Goal: Task Accomplishment & Management: Manage account settings

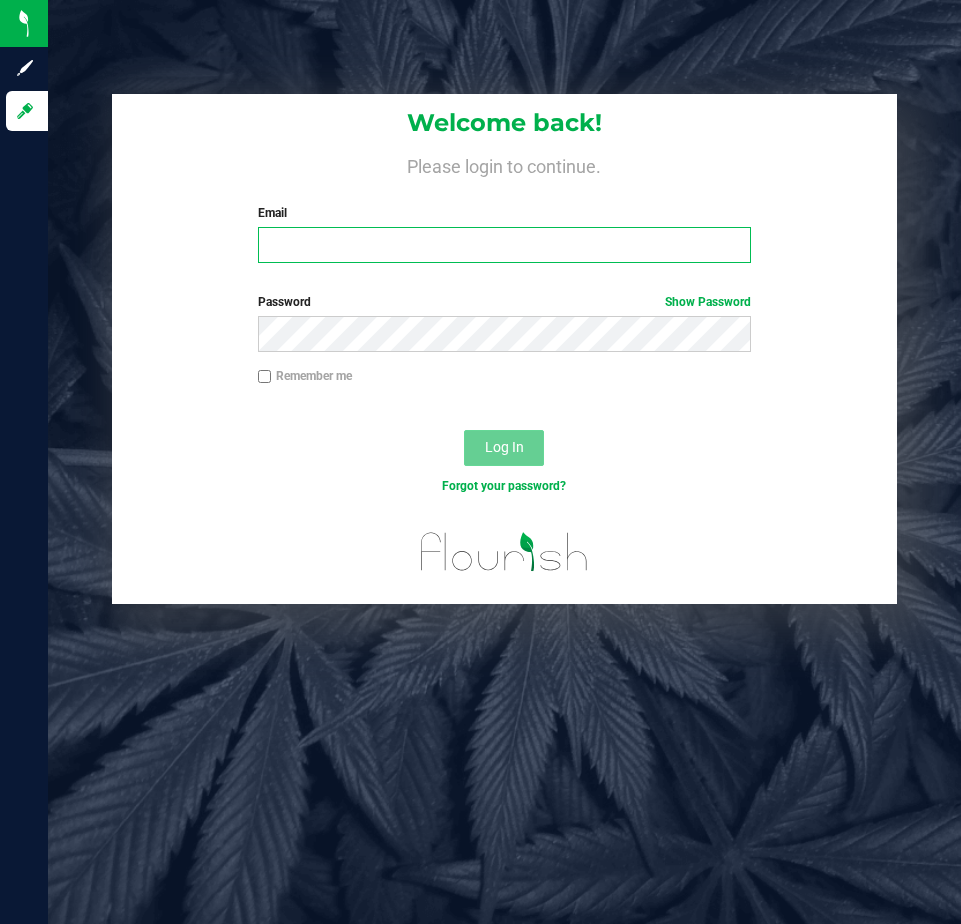
type input "[EMAIL_ADDRESS][DOMAIN_NAME]"
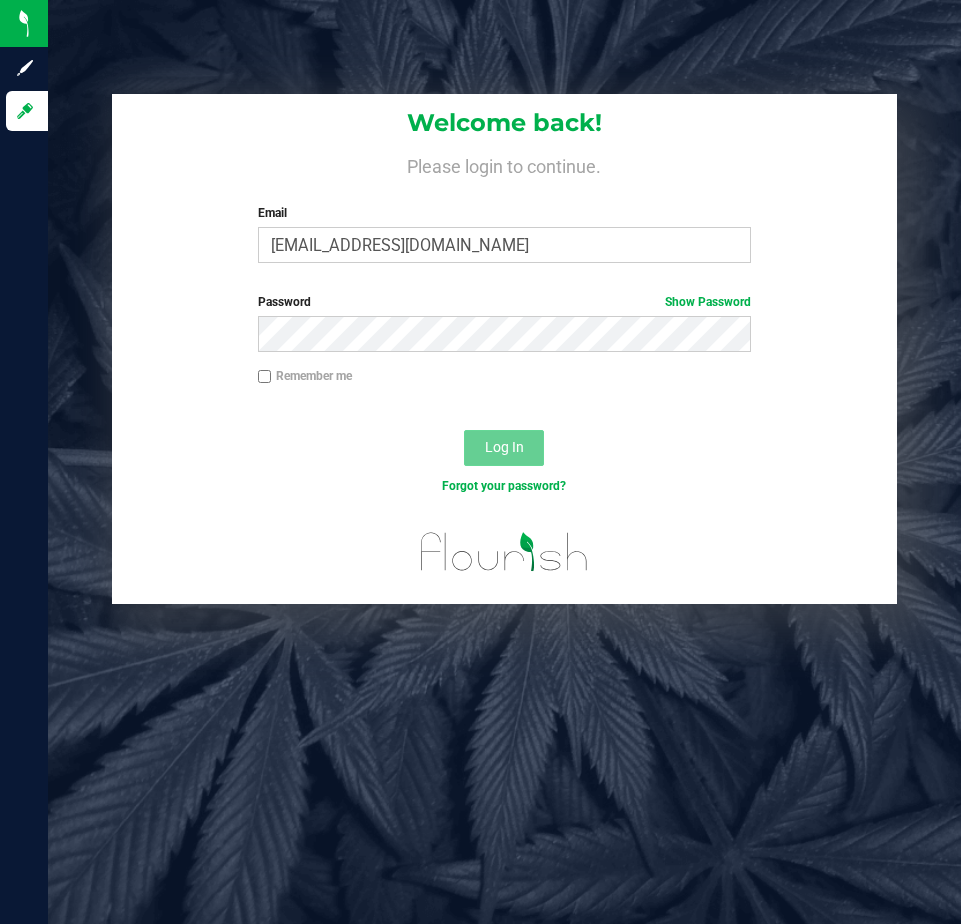
click at [521, 454] on span "Log In" at bounding box center [504, 447] width 39 height 16
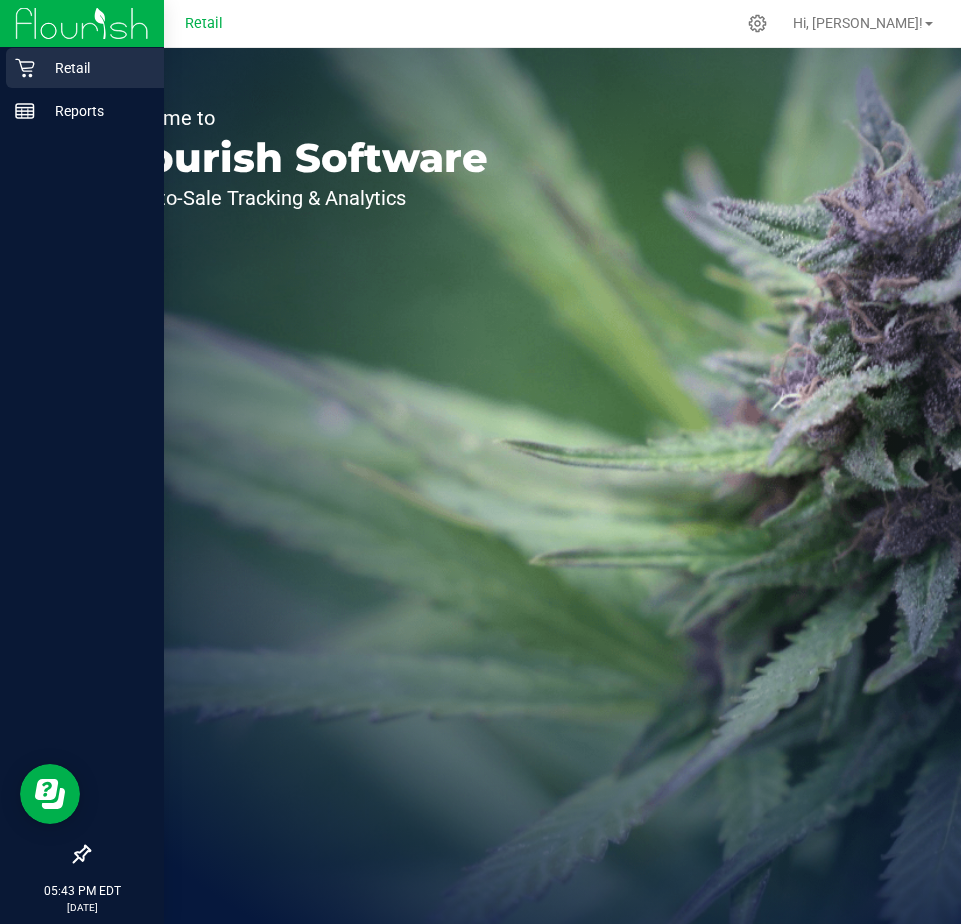
click at [61, 72] on p "Retail" at bounding box center [95, 68] width 120 height 24
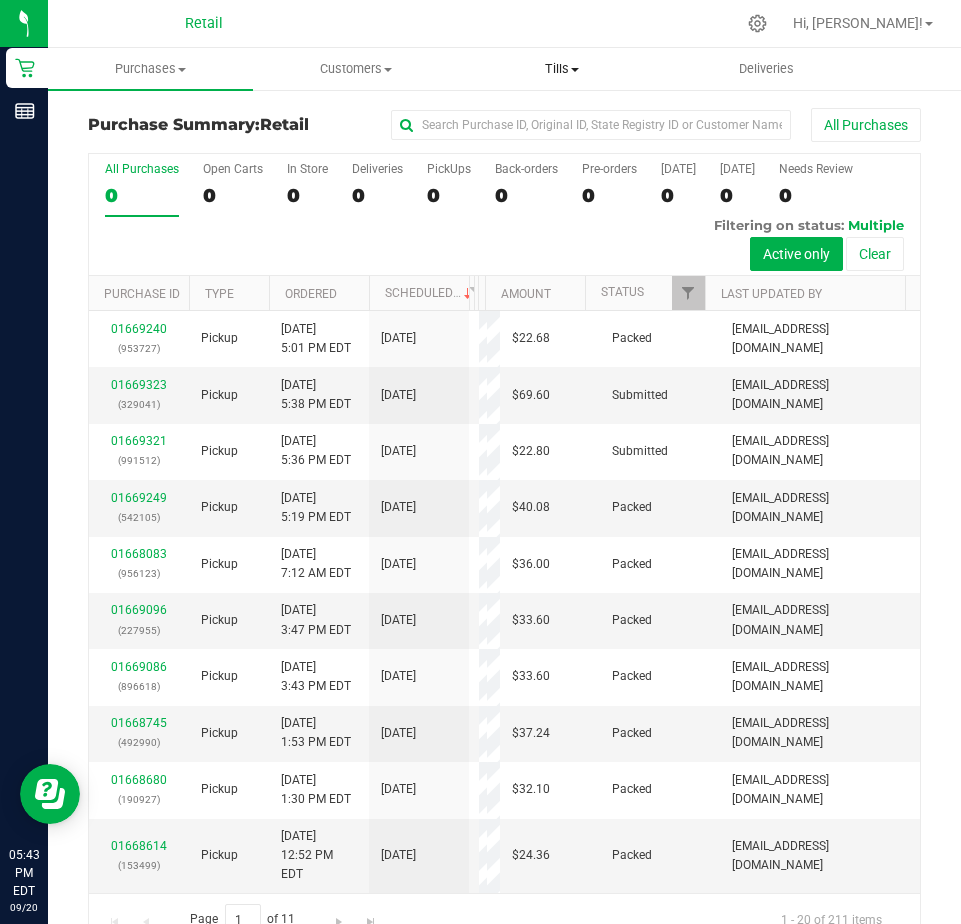
click at [558, 69] on span "Tills" at bounding box center [561, 69] width 203 height 18
click at [533, 118] on span "Manage tills" at bounding box center [526, 120] width 135 height 17
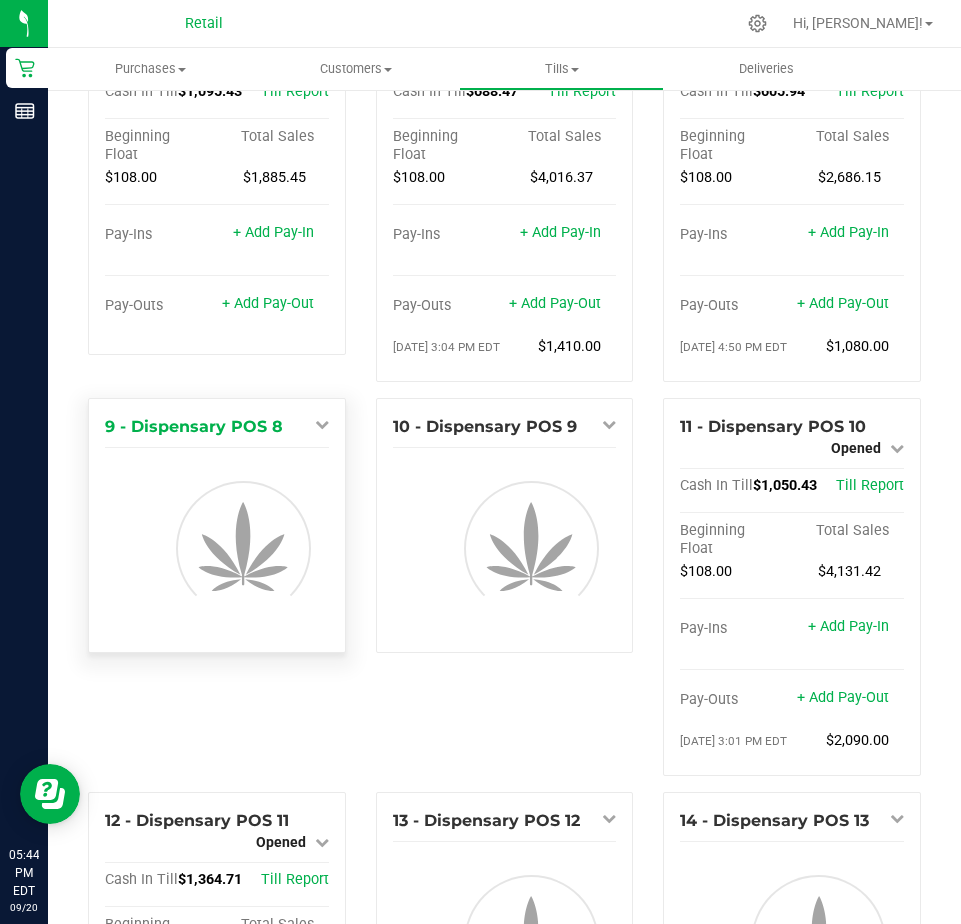
scroll to position [494, 0]
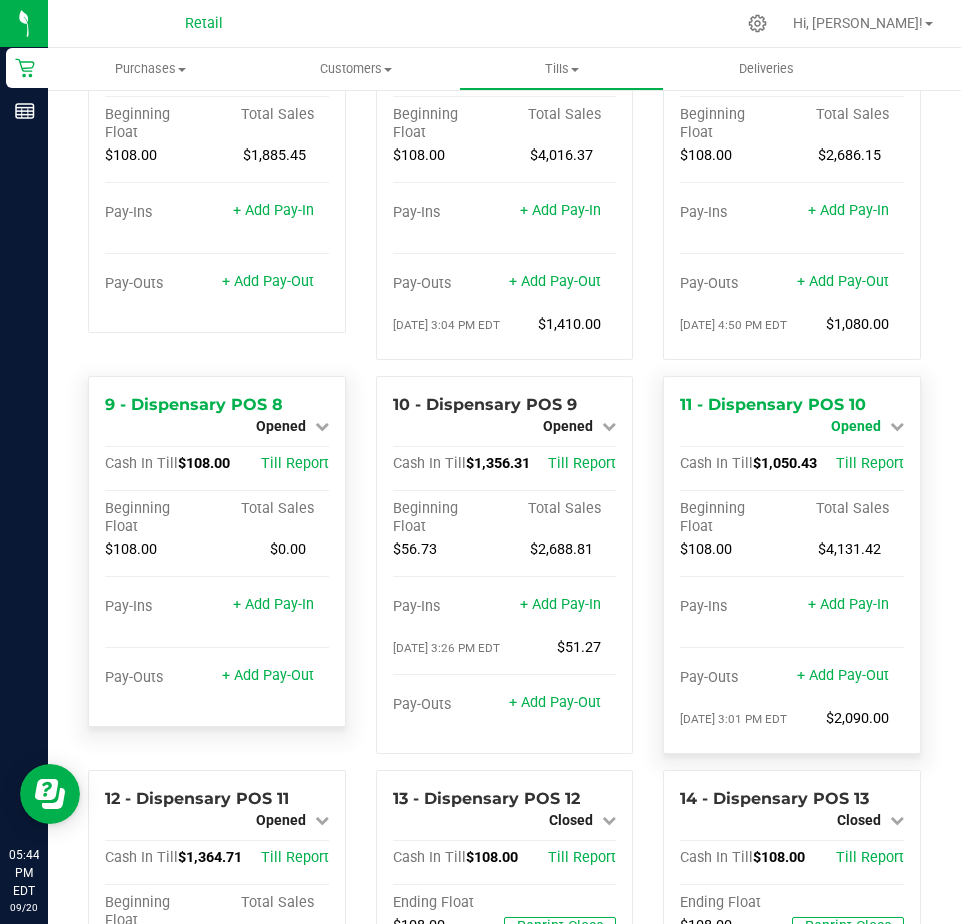
click at [842, 429] on span "Opened" at bounding box center [856, 426] width 50 height 16
click at [830, 456] on div "Close Till" at bounding box center [858, 443] width 148 height 25
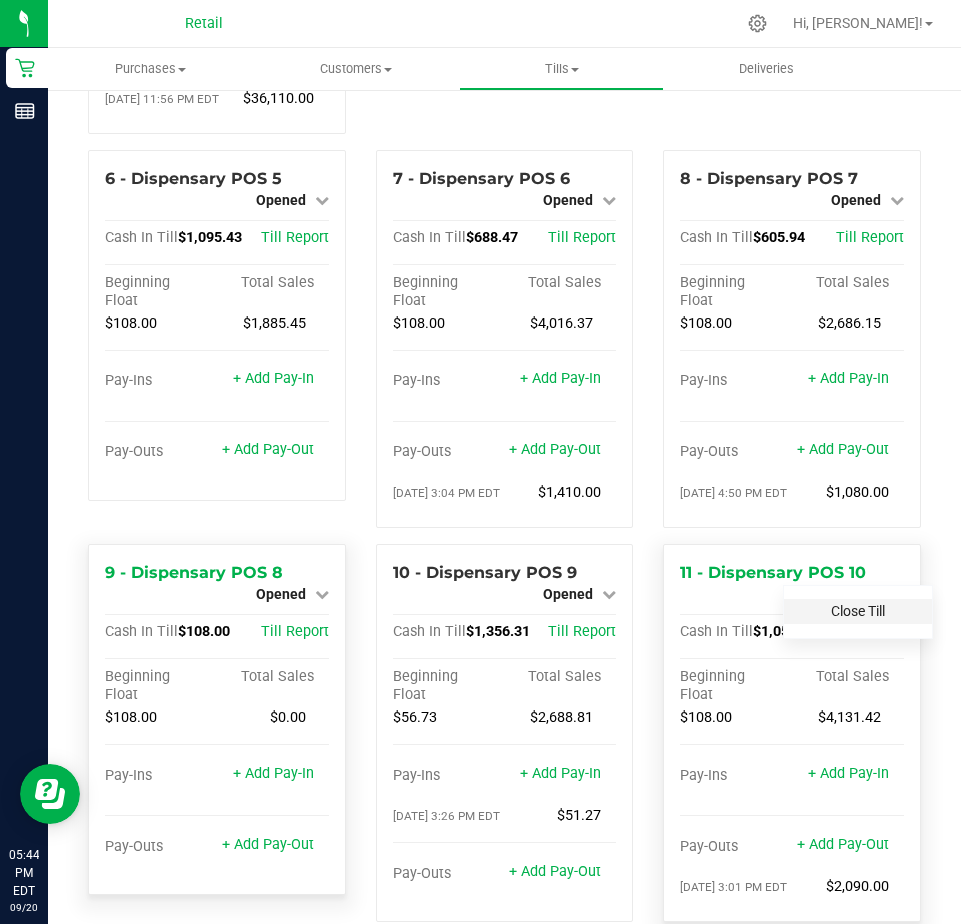
scroll to position [710, 0]
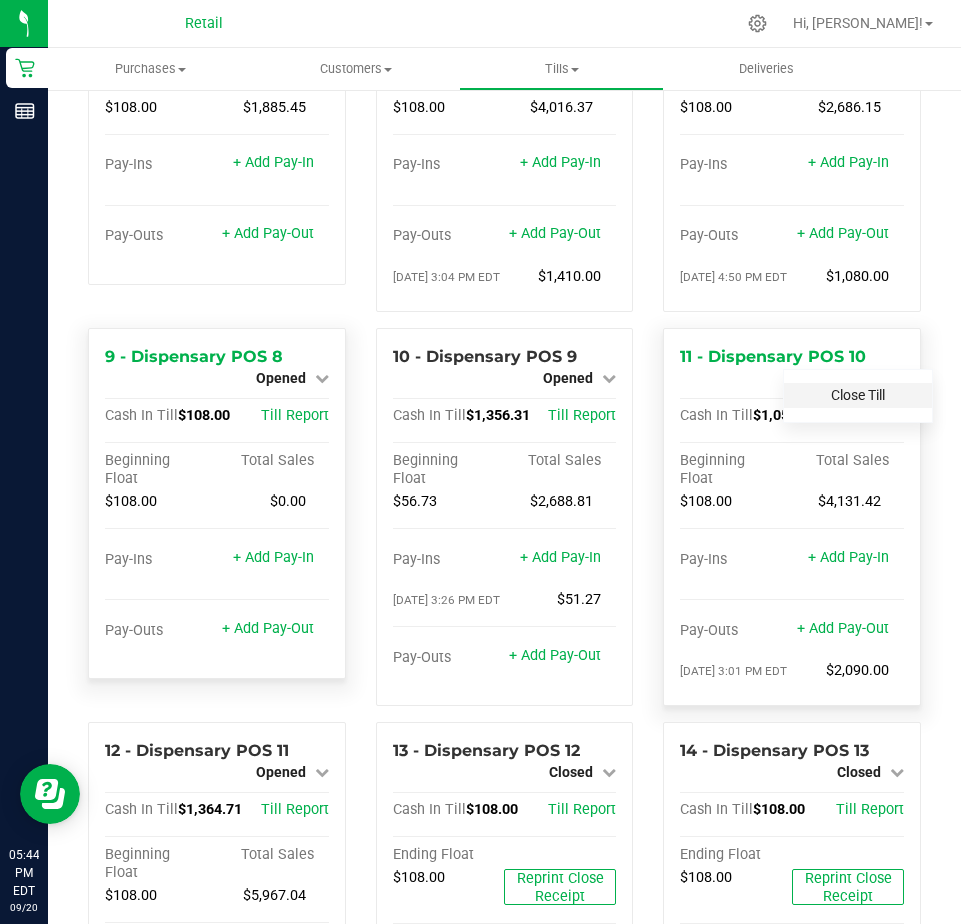
click at [831, 403] on link "Close Till" at bounding box center [858, 395] width 54 height 16
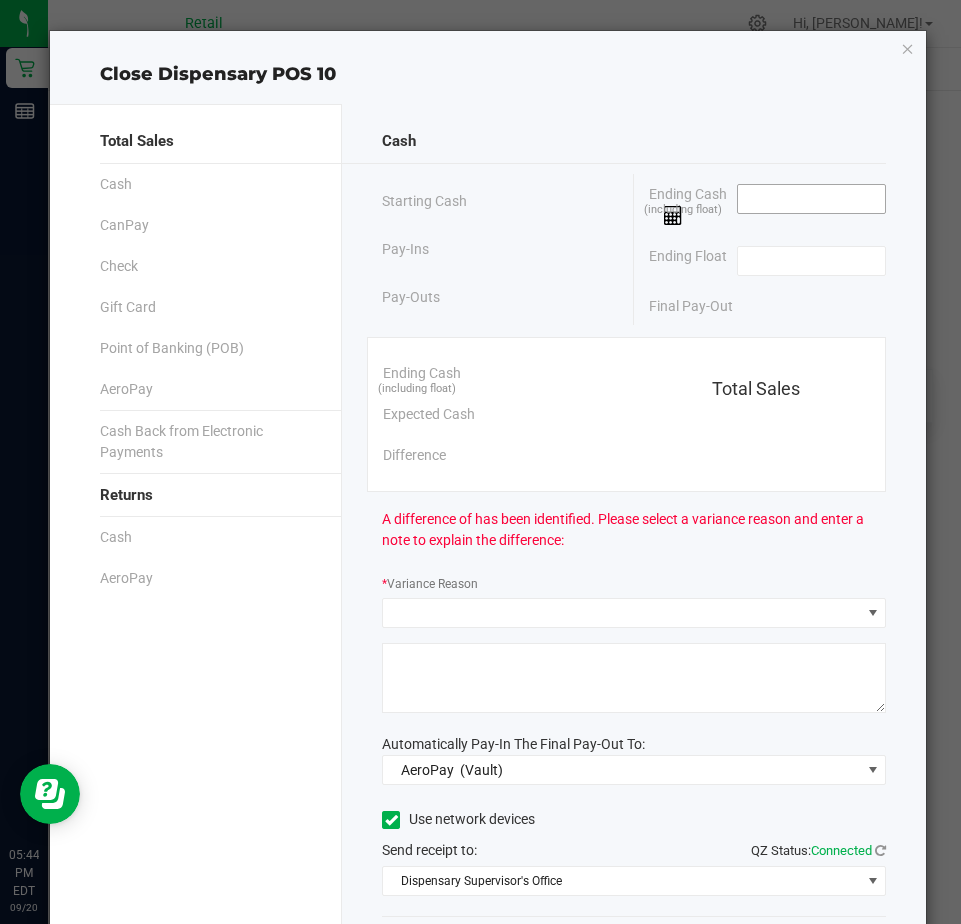
click at [738, 199] on input at bounding box center [811, 199] width 147 height 28
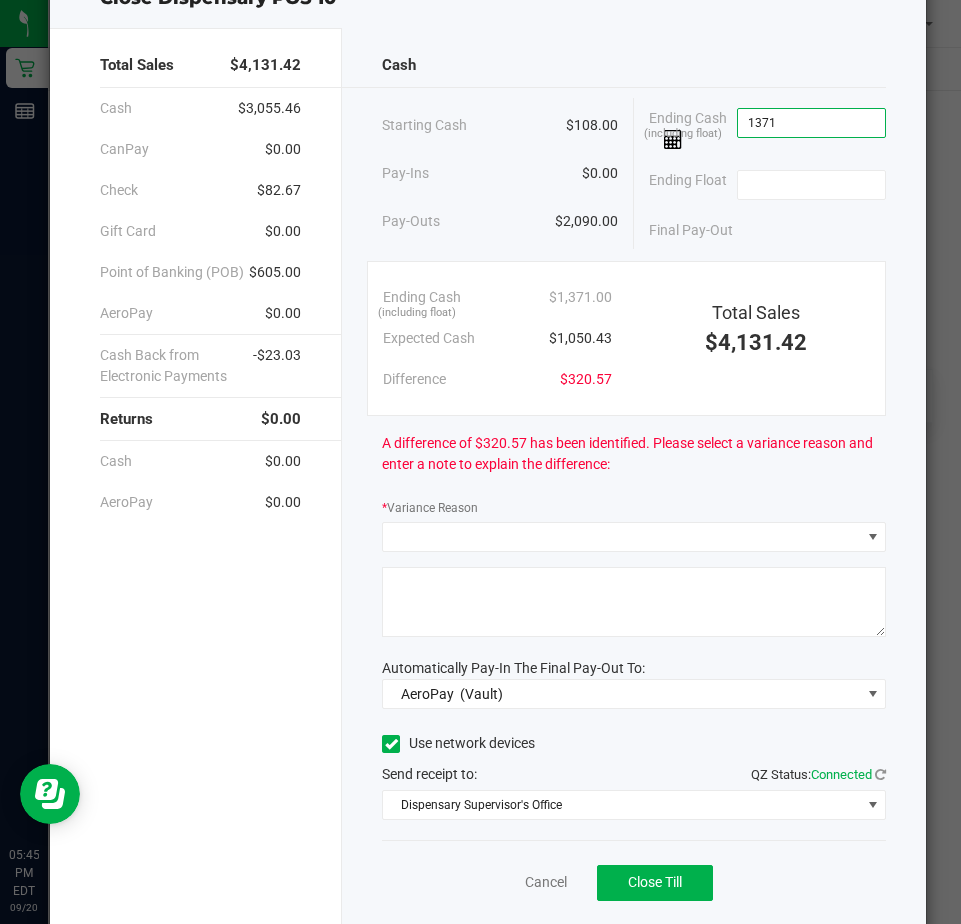
scroll to position [135, 0]
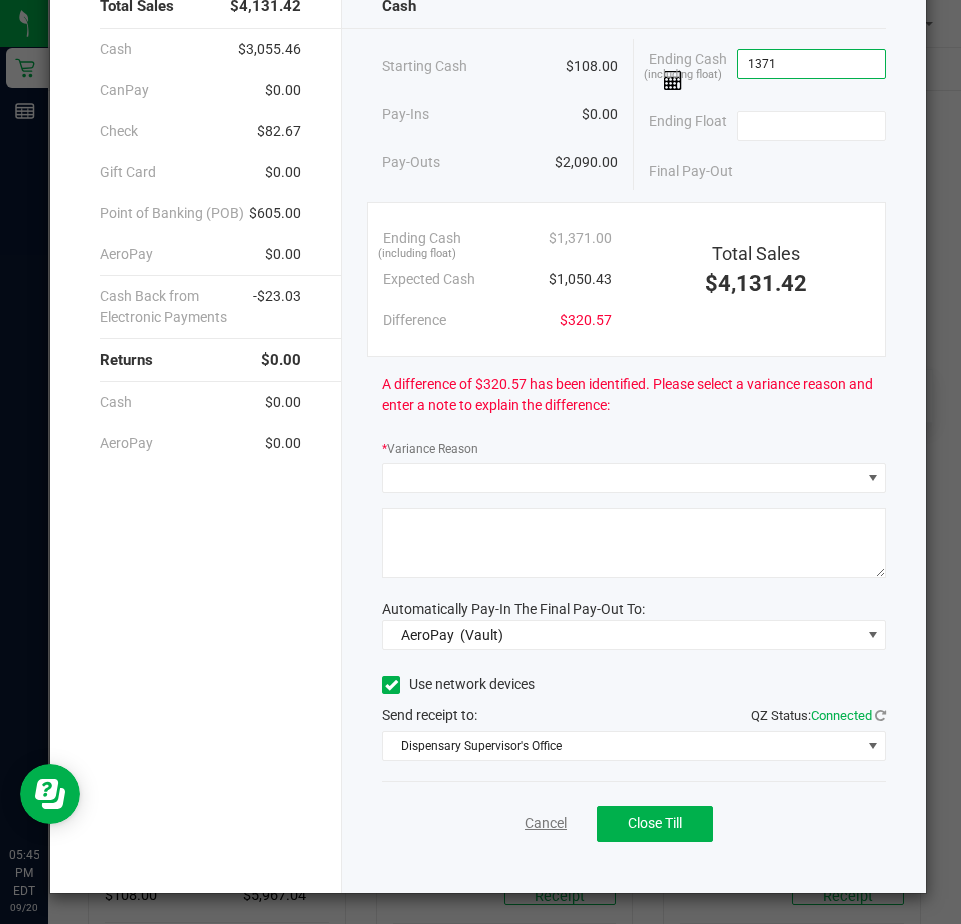
type input "$1,371.00"
click at [538, 819] on link "Cancel" at bounding box center [546, 823] width 42 height 21
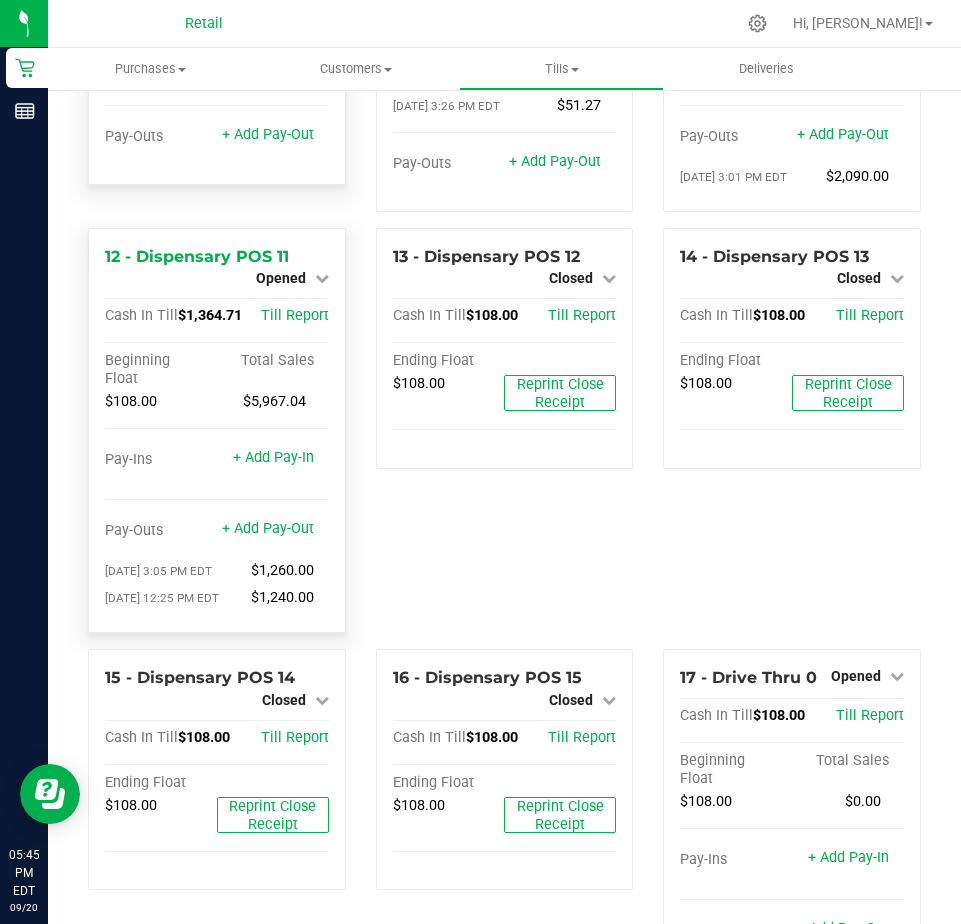
scroll to position [1210, 0]
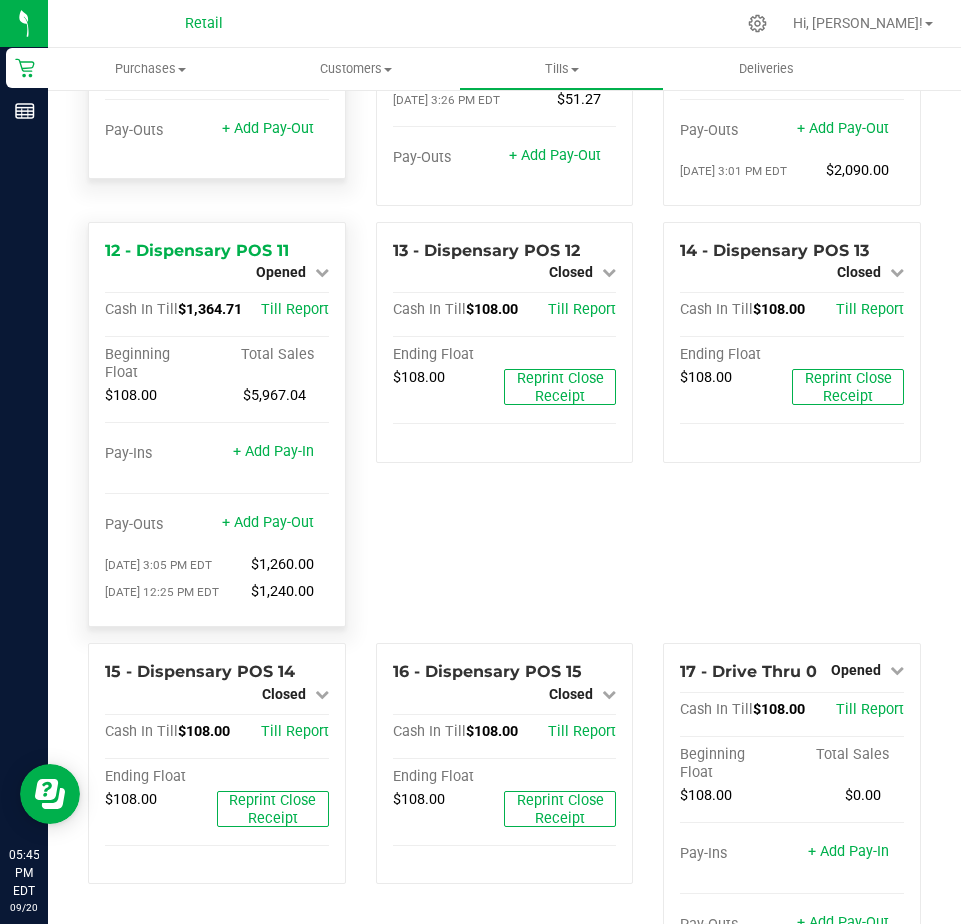
click at [288, 284] on div "Opened" at bounding box center [292, 272] width 73 height 24
click at [278, 280] on span "Opened" at bounding box center [281, 272] width 50 height 16
click at [284, 298] on link "Close Till" at bounding box center [283, 290] width 54 height 16
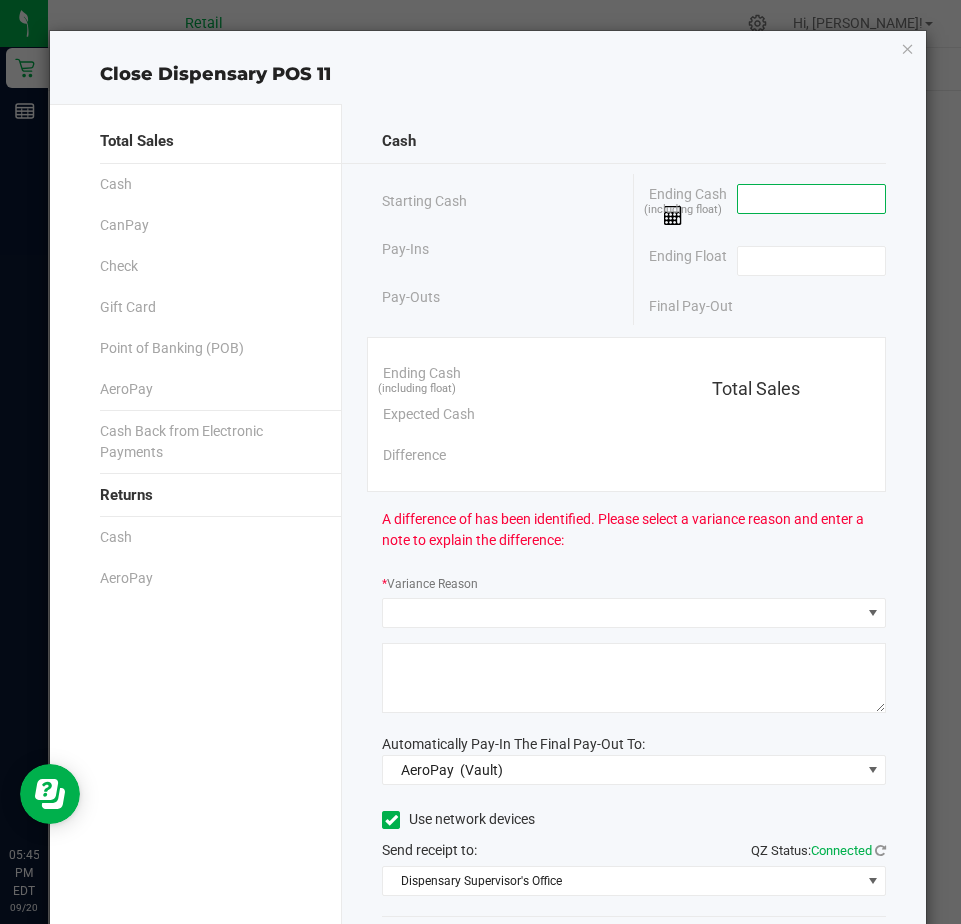
click at [738, 202] on input at bounding box center [811, 199] width 147 height 28
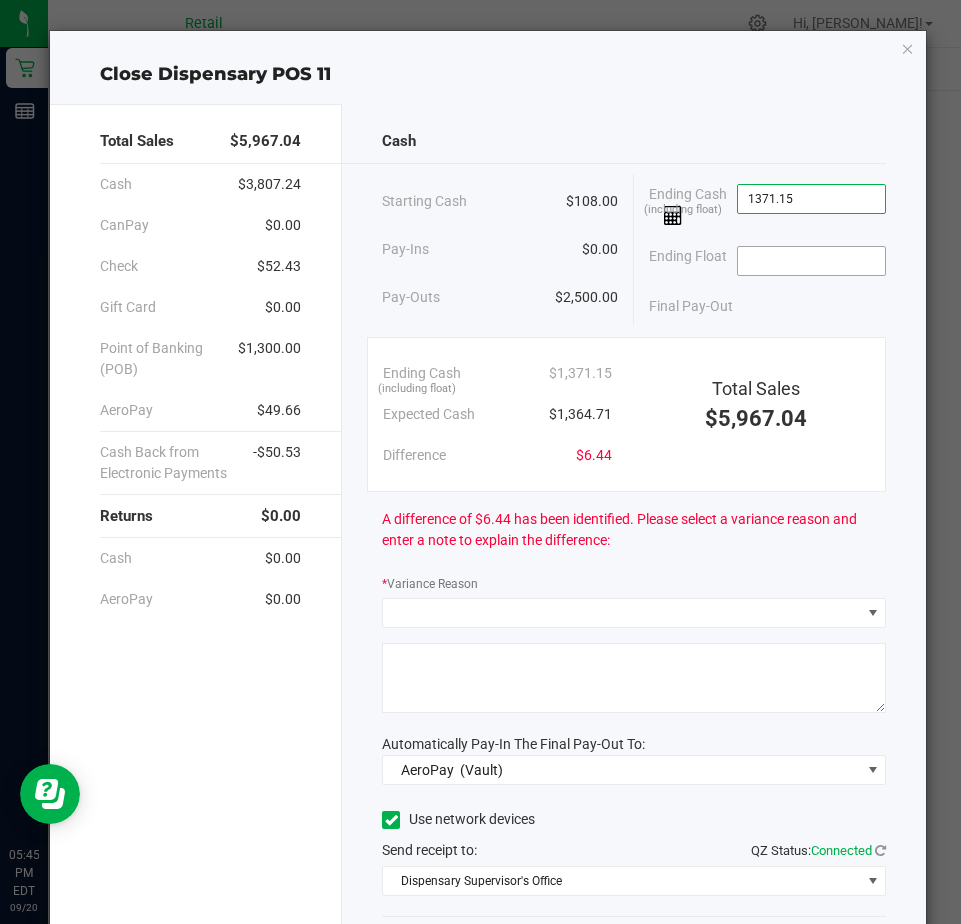
type input "$1,371.15"
click at [738, 266] on input at bounding box center [811, 261] width 147 height 28
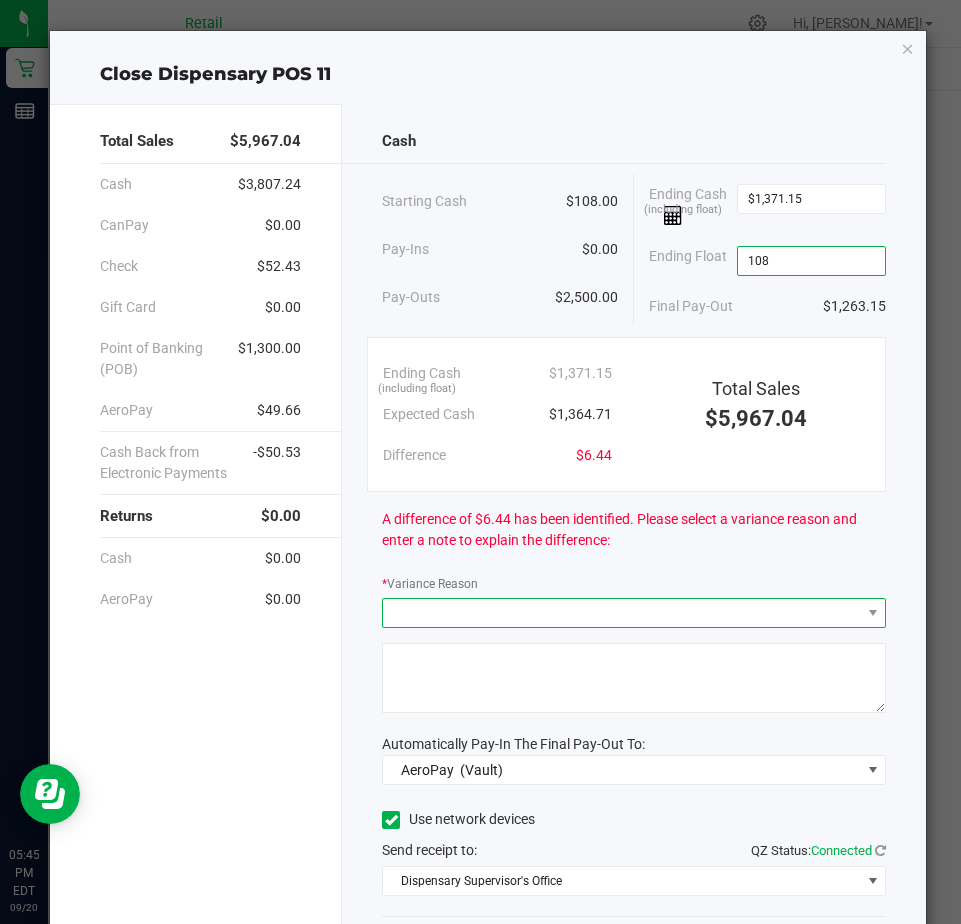
type input "$108.00"
click at [393, 604] on span at bounding box center [621, 613] width 477 height 28
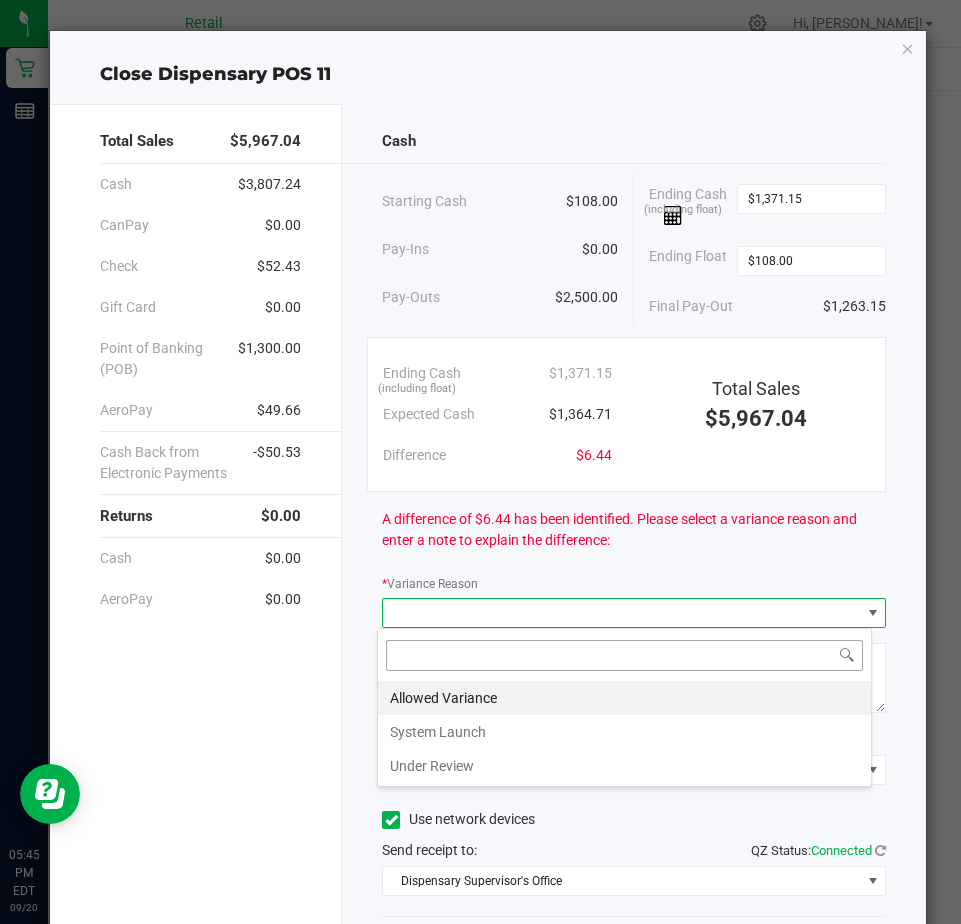
scroll to position [30, 496]
click at [413, 684] on li "Allowed Variance" at bounding box center [624, 698] width 493 height 34
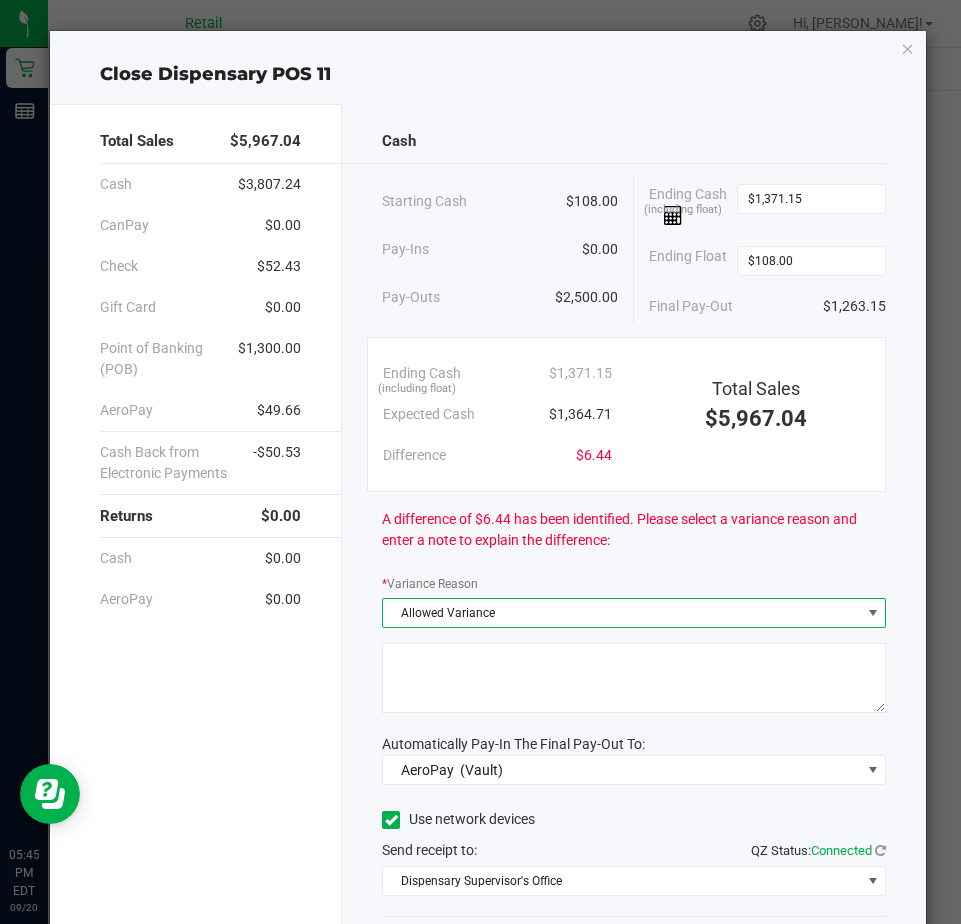
drag, startPoint x: 404, startPoint y: 648, endPoint x: 412, endPoint y: 670, distance: 23.4
click at [412, 670] on textarea at bounding box center [634, 678] width 504 height 70
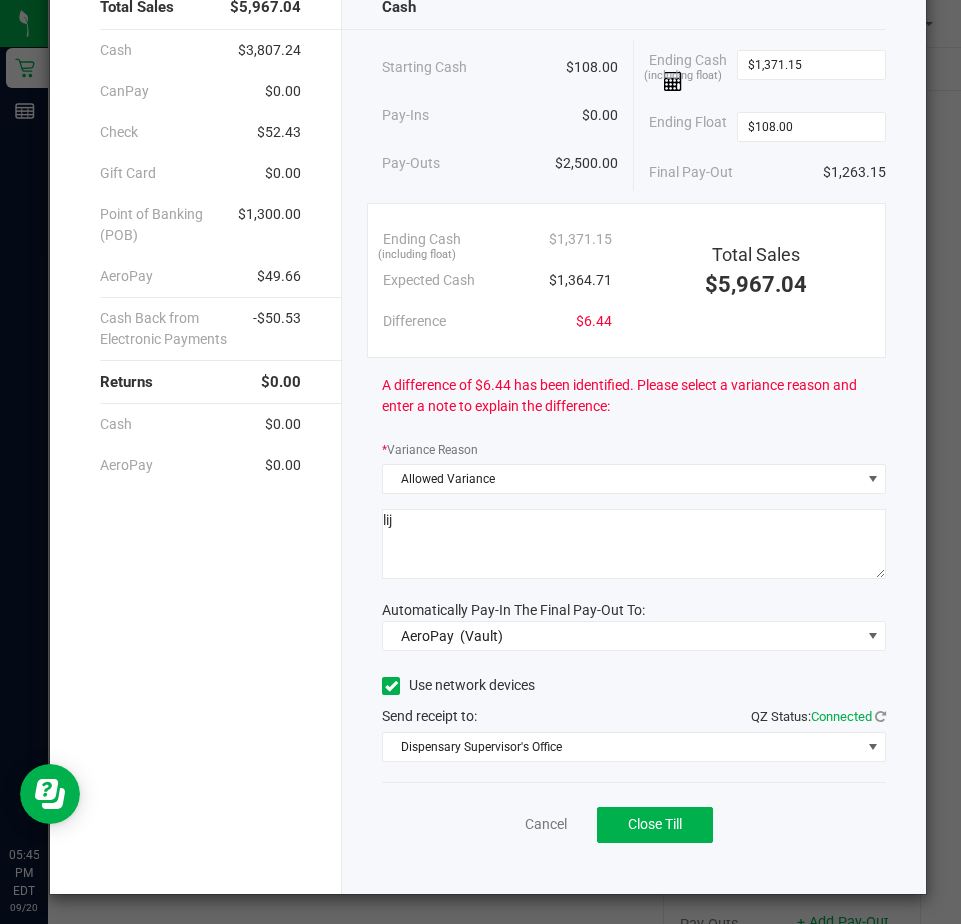
scroll to position [135, 0]
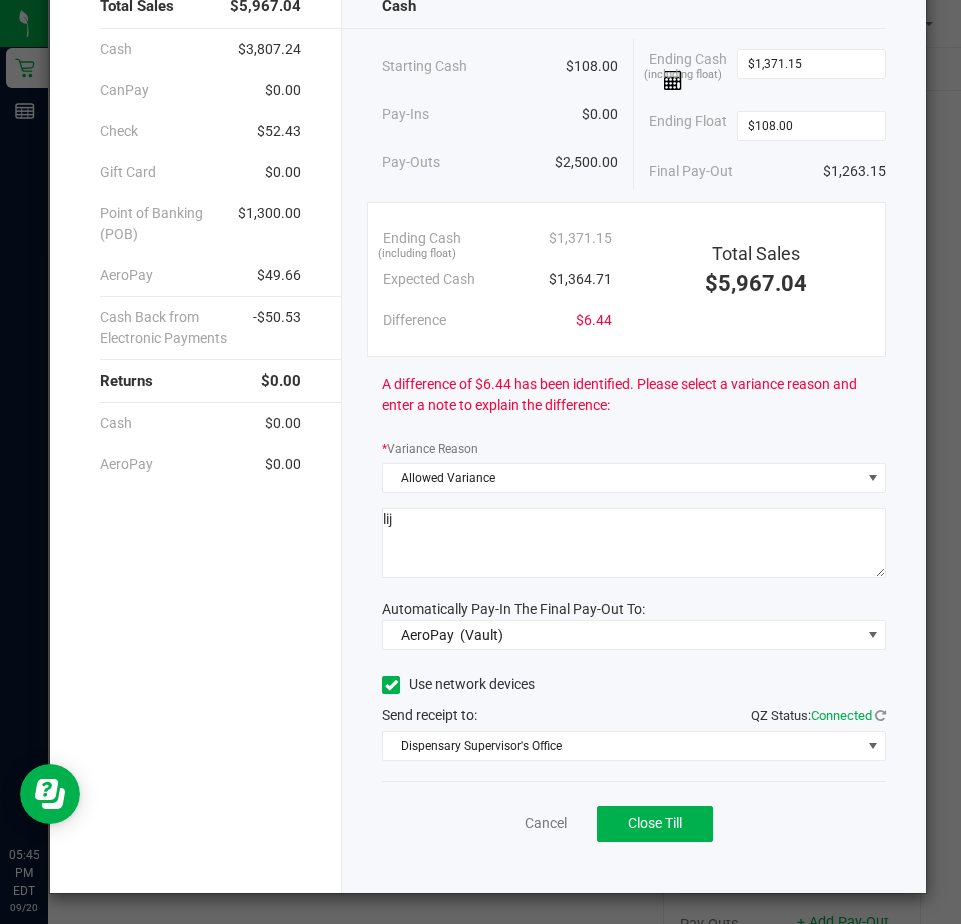
type textarea "lij"
click at [385, 685] on icon at bounding box center [391, 685] width 13 height 0
click at [0, 0] on input "Use network devices" at bounding box center [0, 0] width 0 height 0
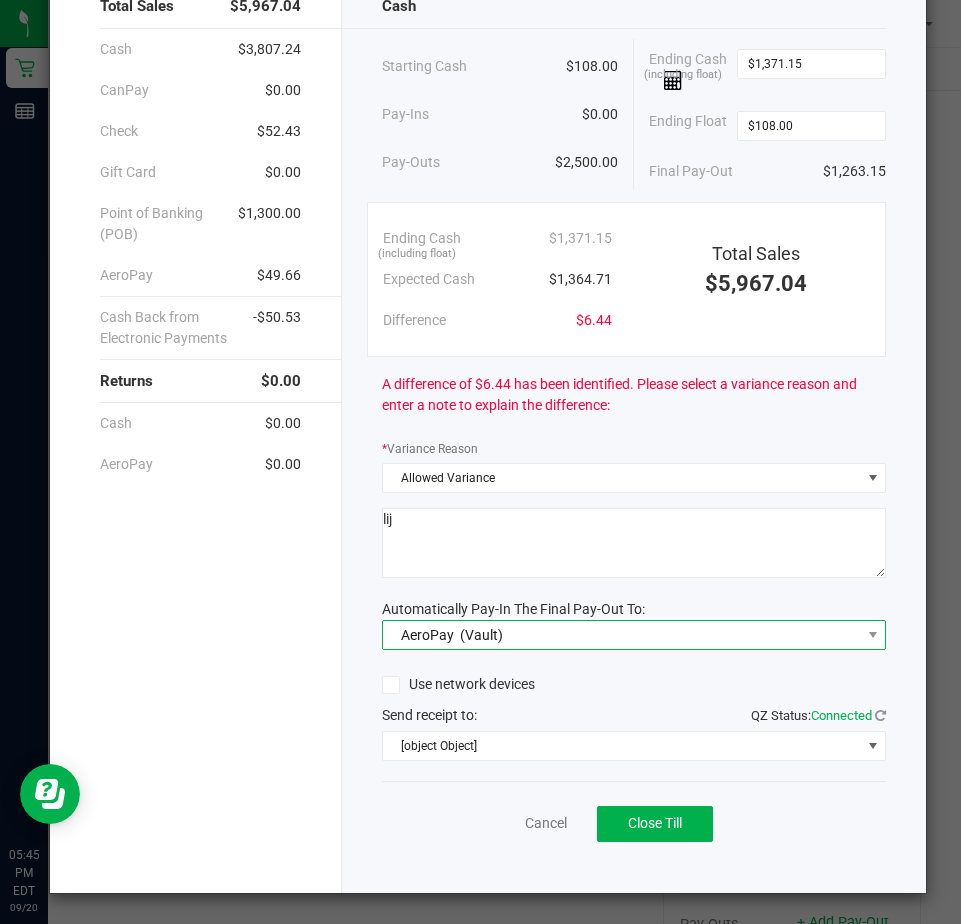
click at [420, 639] on span "AeroPay" at bounding box center [427, 635] width 53 height 16
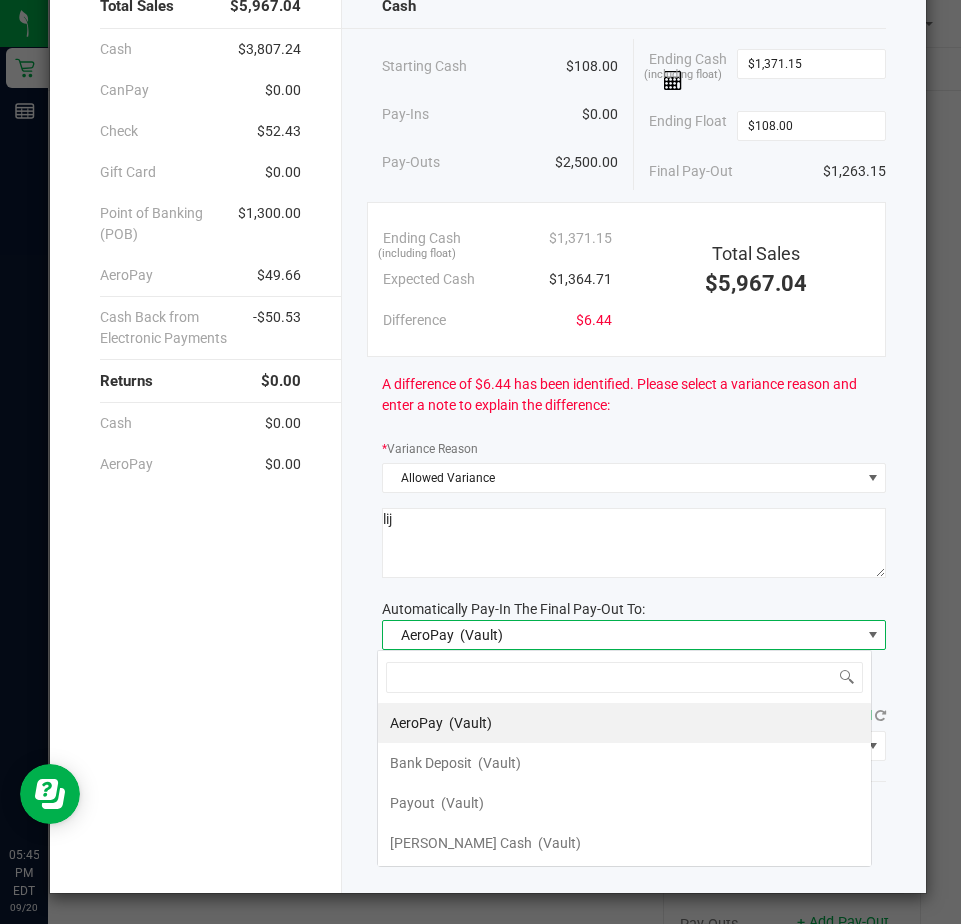
scroll to position [30, 496]
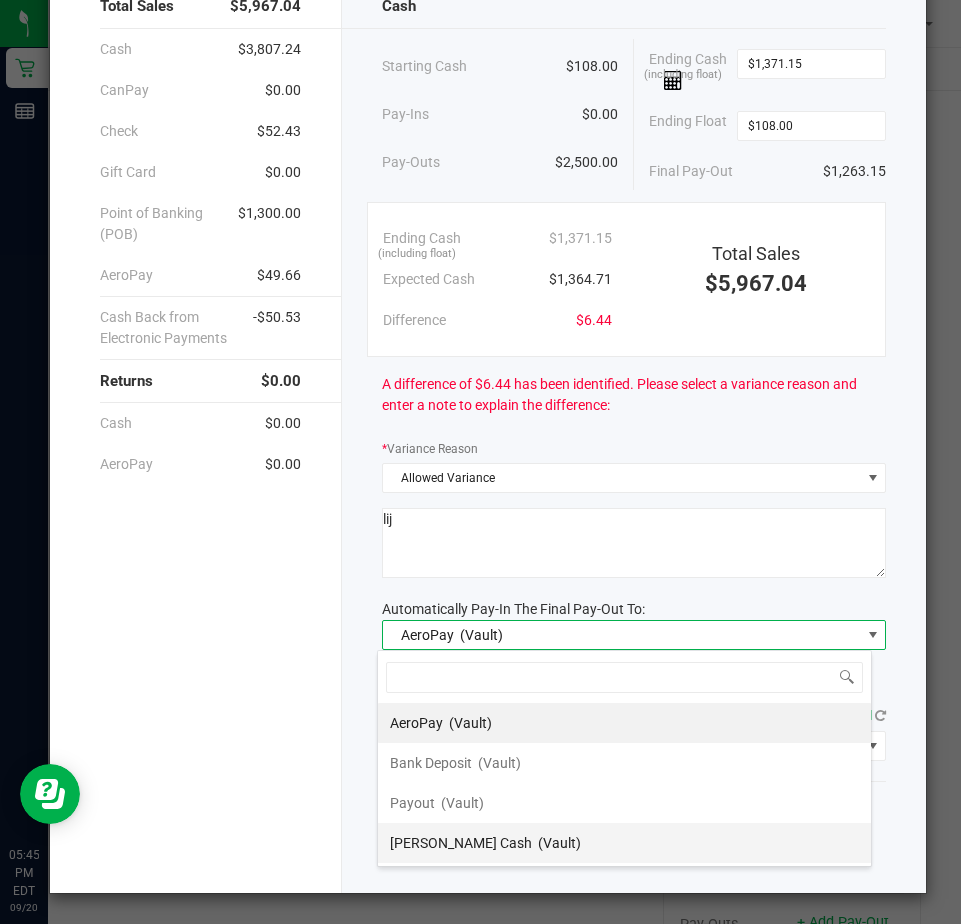
click at [427, 850] on div "Petty Cash (Vault)" at bounding box center [485, 843] width 191 height 36
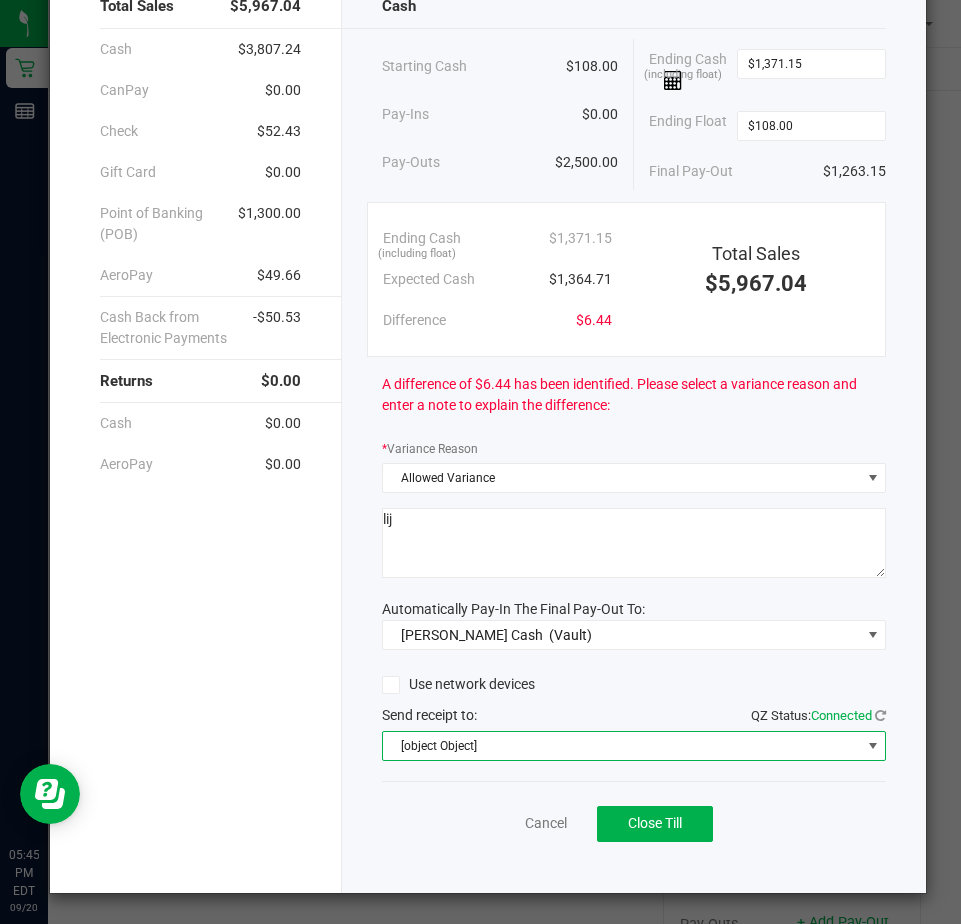
click at [418, 745] on span "[object Object]" at bounding box center [621, 746] width 477 height 28
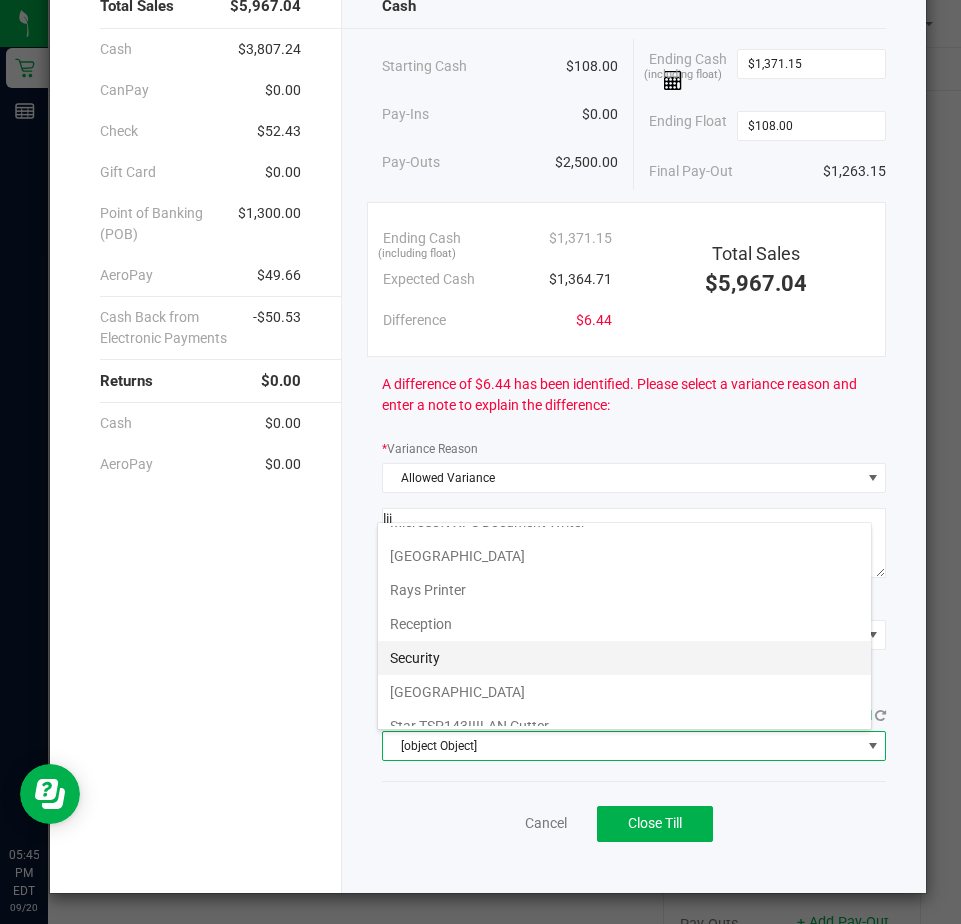
scroll to position [310, 0]
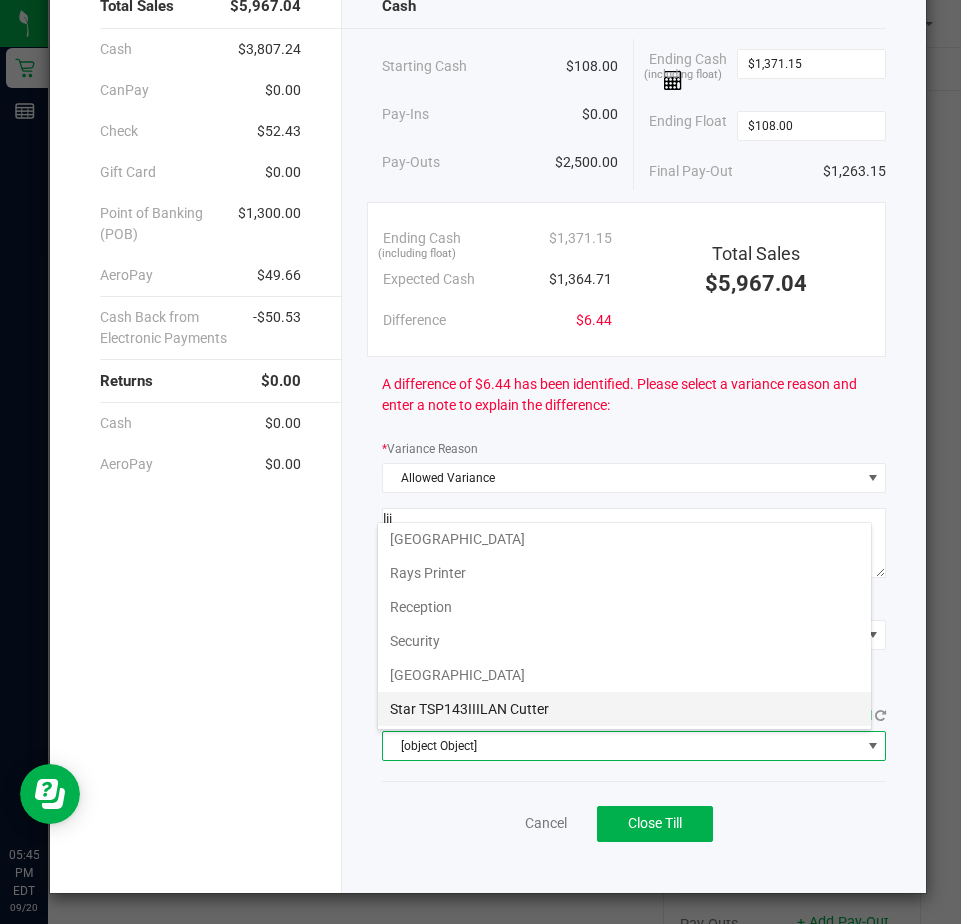
click at [425, 710] on Cutter "Star TSP143IIILAN Cutter" at bounding box center [624, 709] width 493 height 34
click at [425, 710] on span "Send receipt to: QZ Status: Connected" at bounding box center [429, 715] width 95 height 16
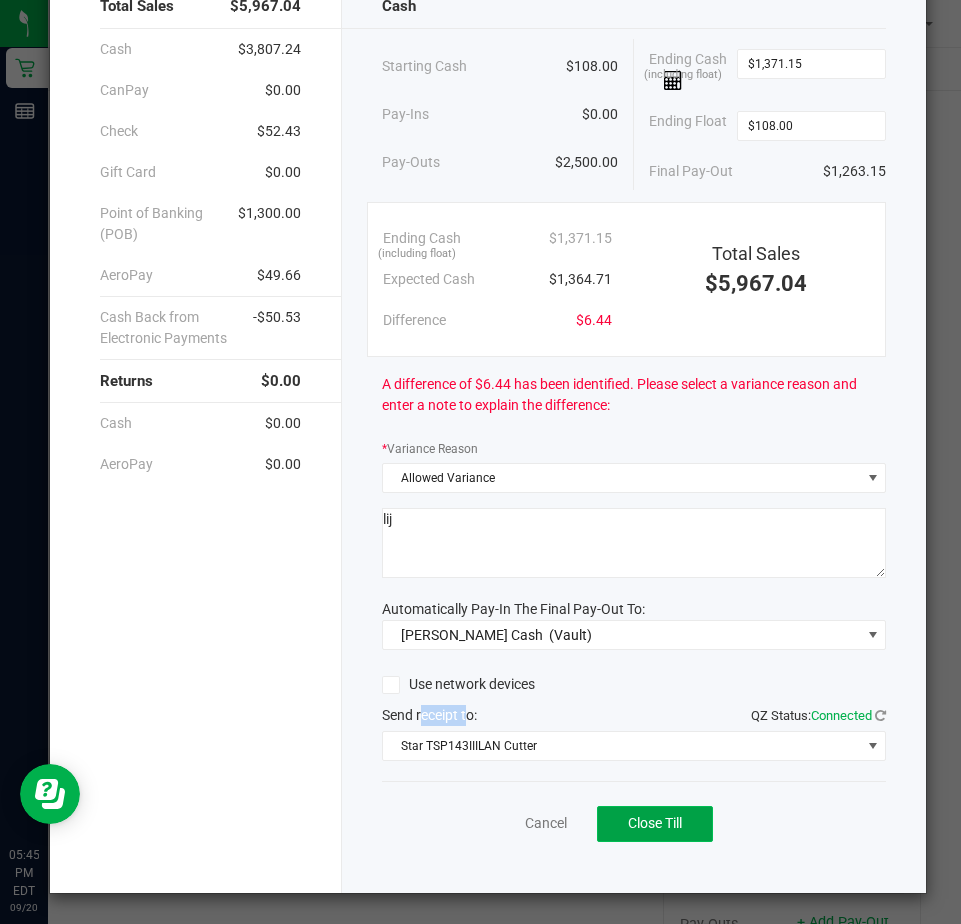
click at [637, 836] on button "Close Till" at bounding box center [655, 824] width 116 height 36
click at [478, 822] on link "Dismiss" at bounding box center [502, 823] width 48 height 21
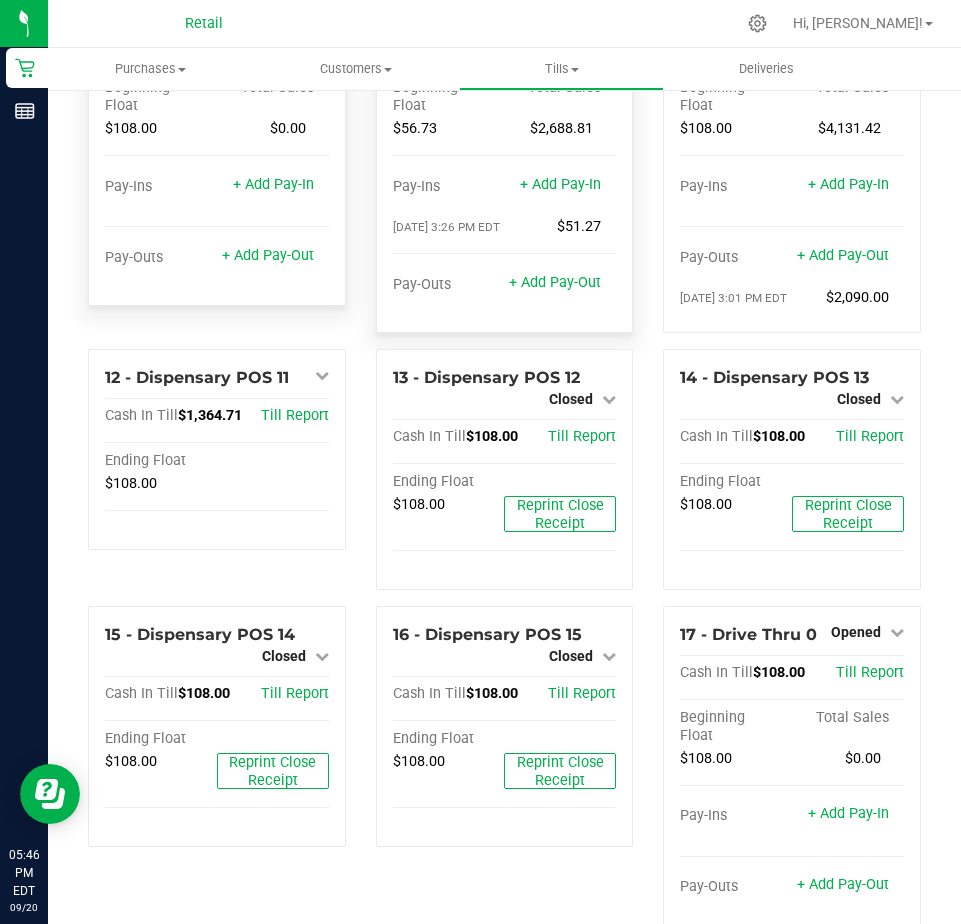
scroll to position [910, 0]
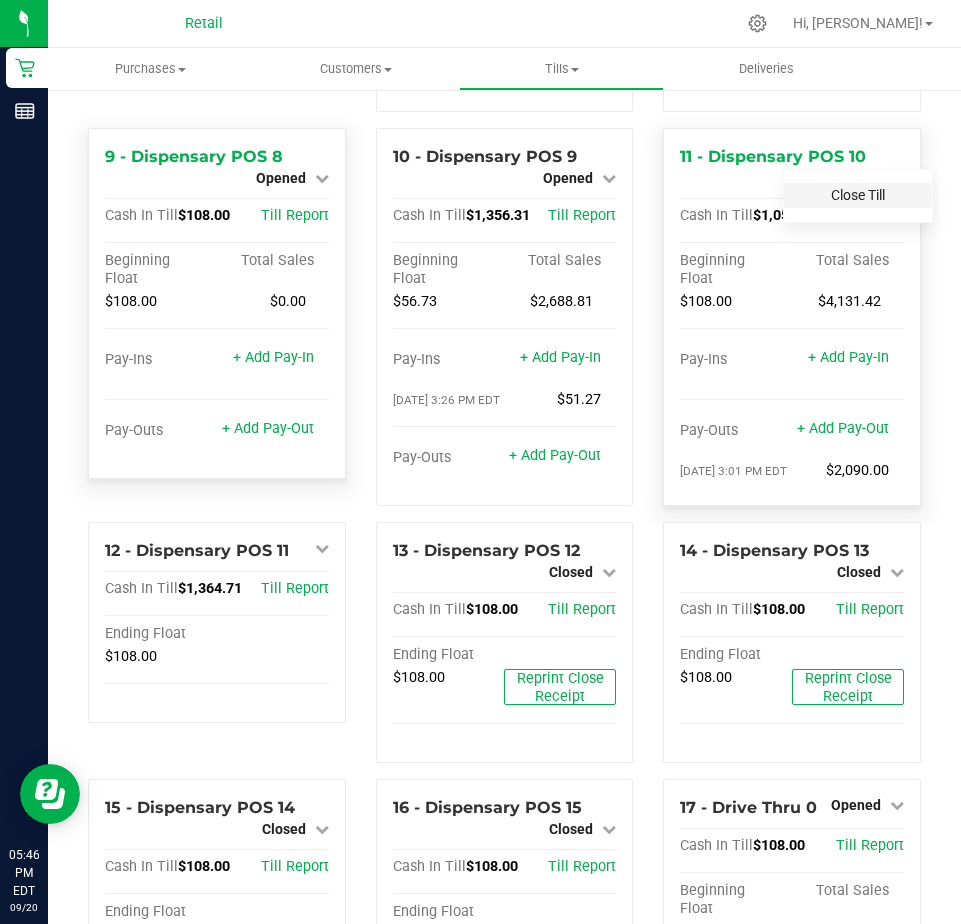
click at [831, 203] on link "Close Till" at bounding box center [858, 195] width 54 height 16
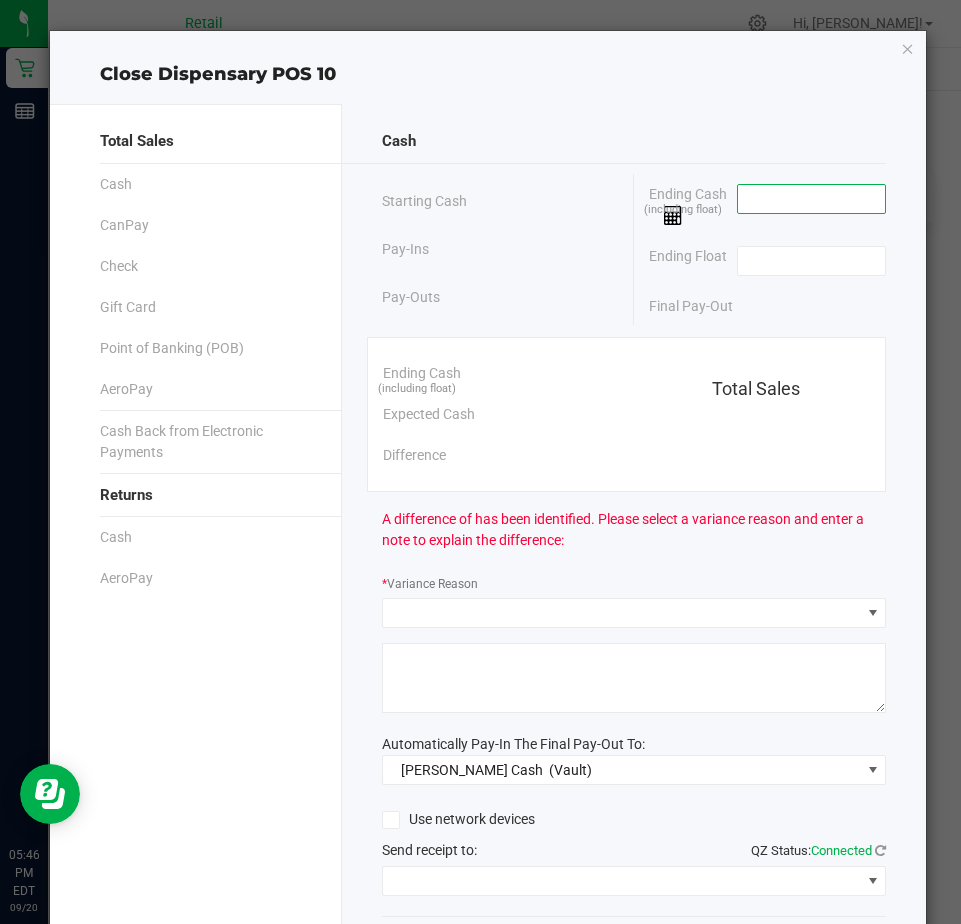
click at [757, 202] on input at bounding box center [811, 199] width 147 height 28
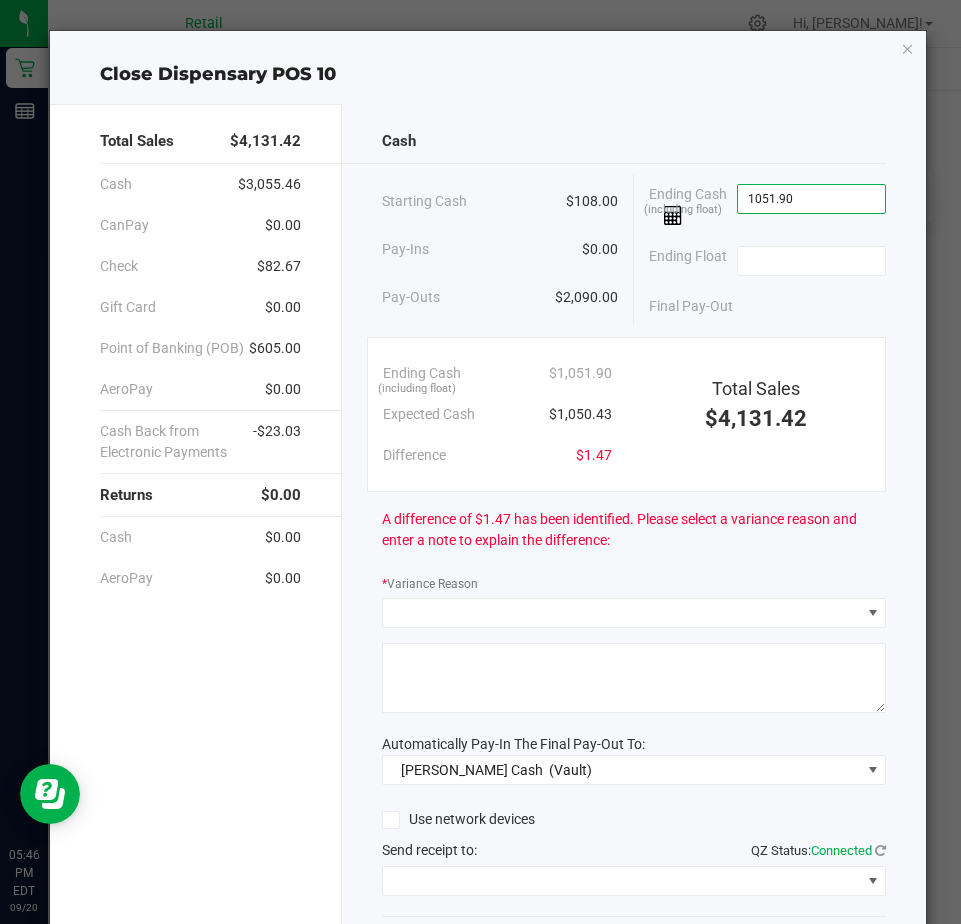
type input "$1,051.90"
click at [744, 280] on div "Ending Float" at bounding box center [767, 261] width 237 height 50
click at [743, 273] on input at bounding box center [811, 261] width 147 height 28
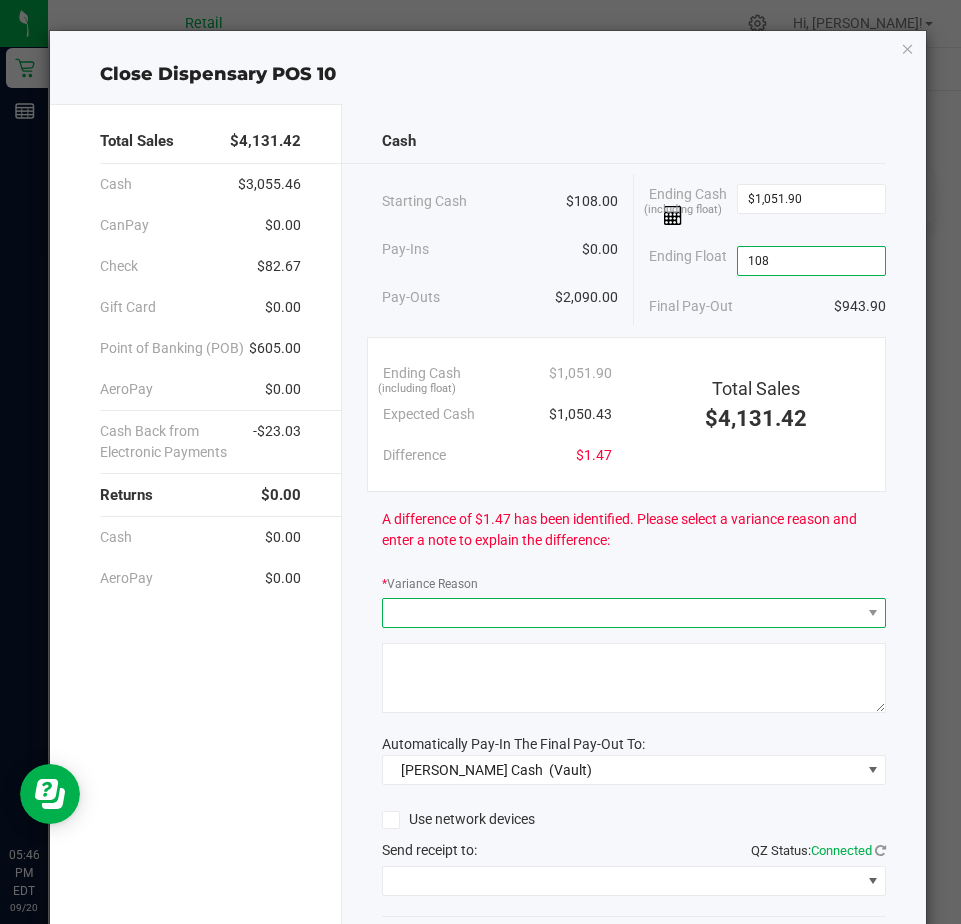
type input "$108.00"
click at [450, 613] on span at bounding box center [621, 613] width 477 height 28
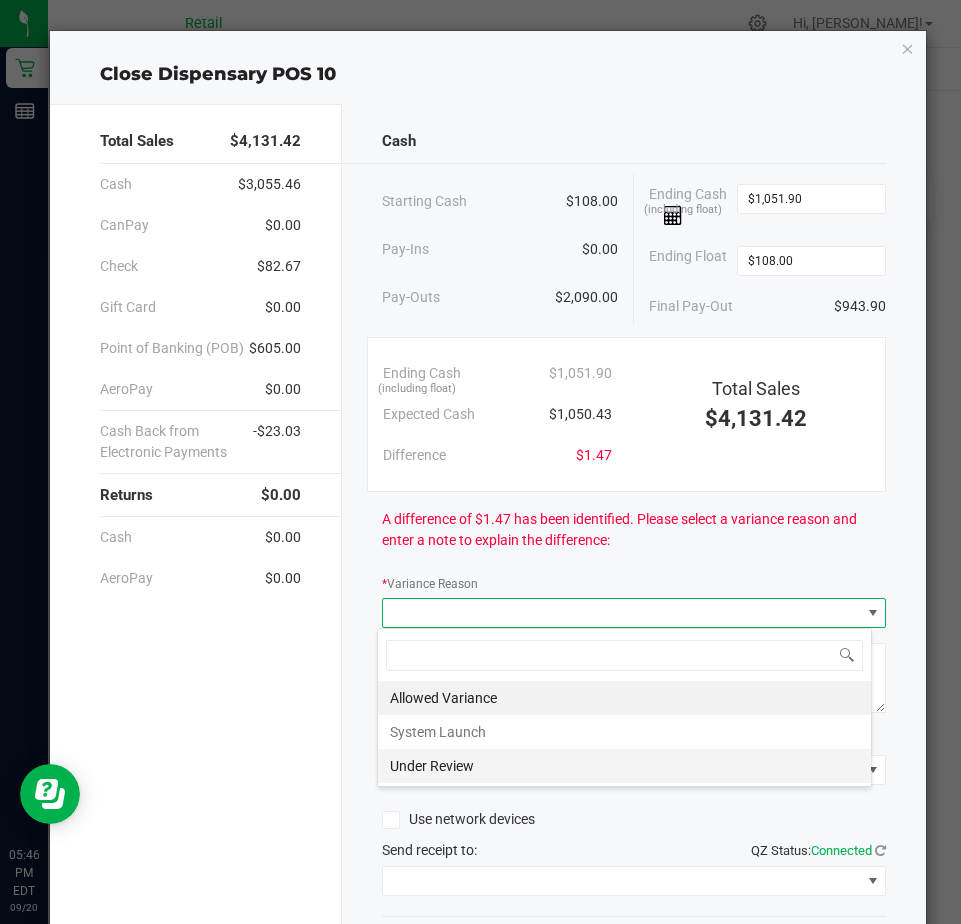
scroll to position [30, 496]
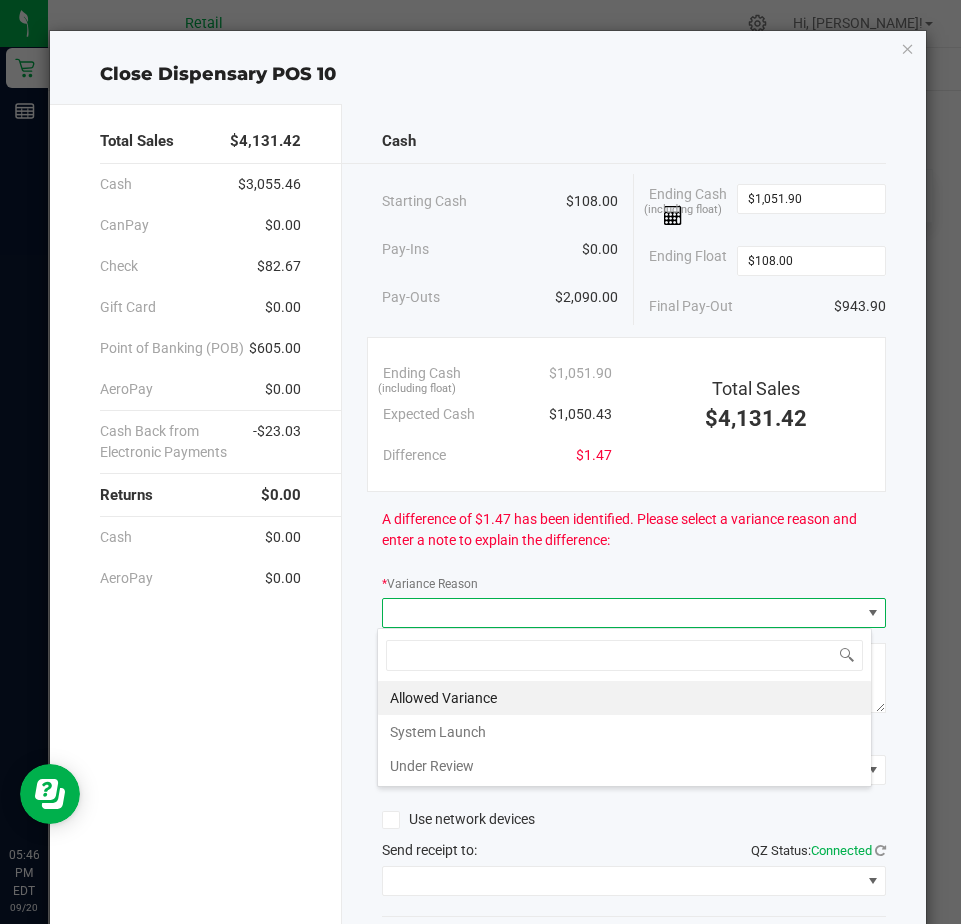
click at [415, 700] on li "Allowed Variance" at bounding box center [624, 698] width 493 height 34
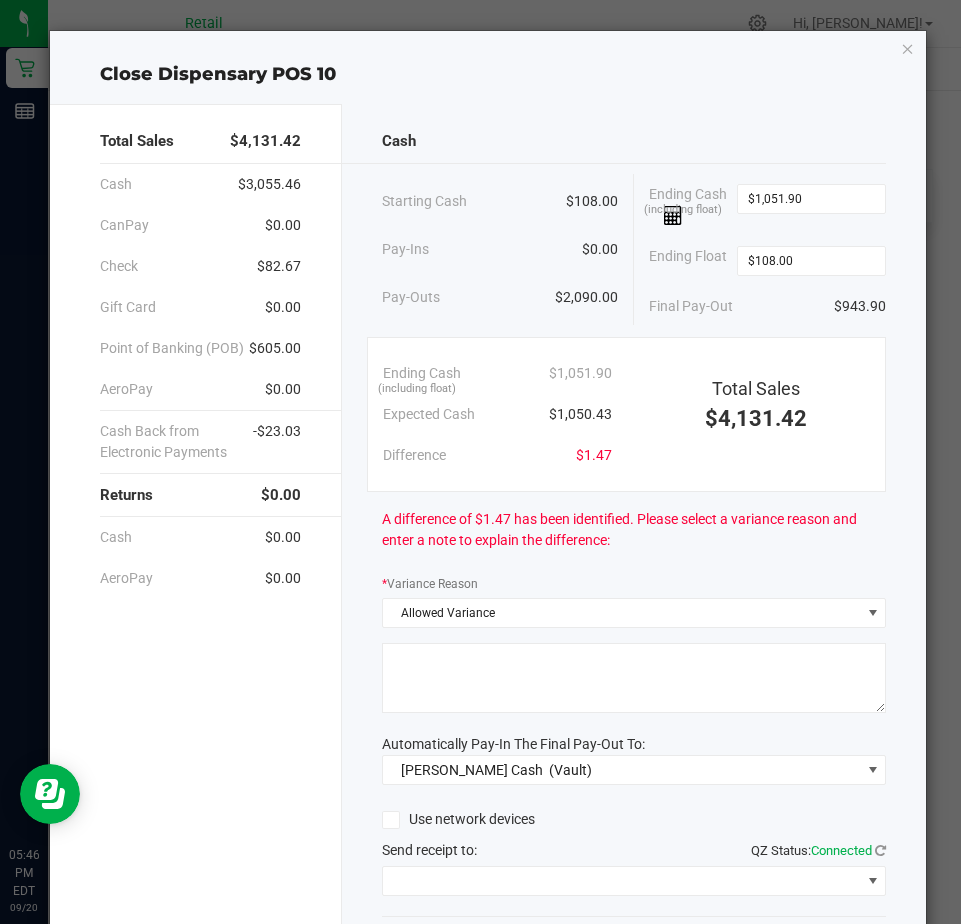
click at [418, 701] on textarea at bounding box center [634, 678] width 504 height 70
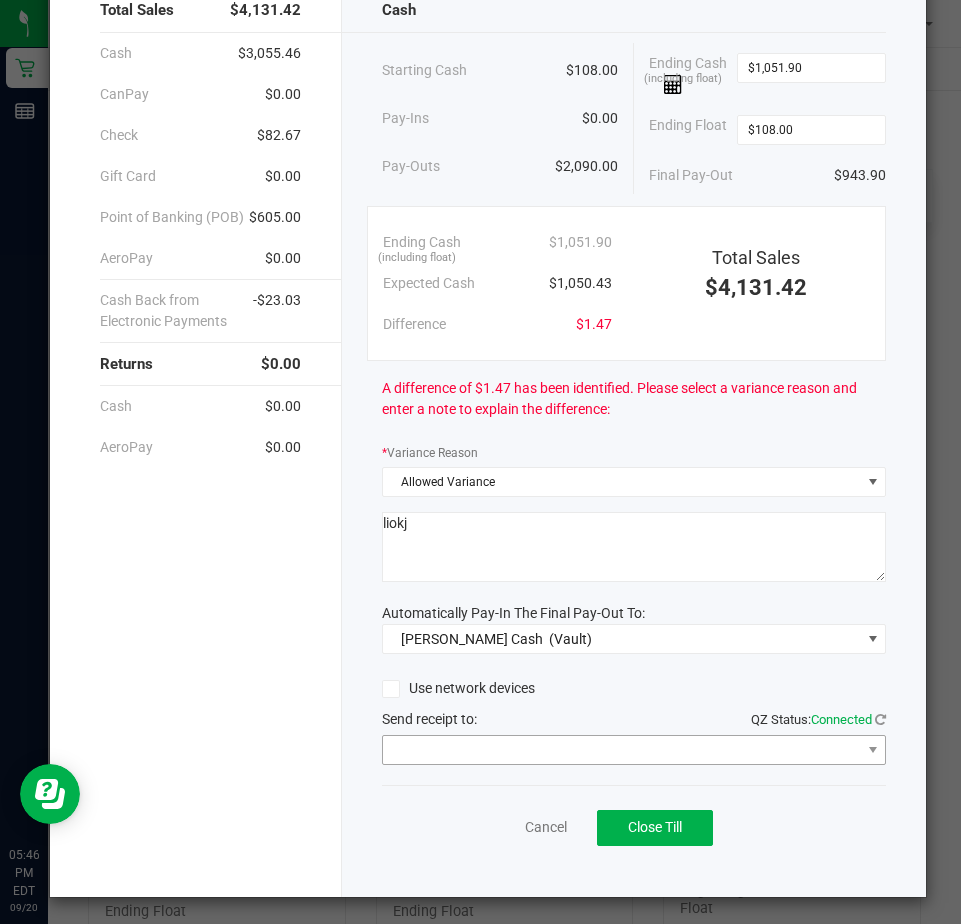
scroll to position [135, 0]
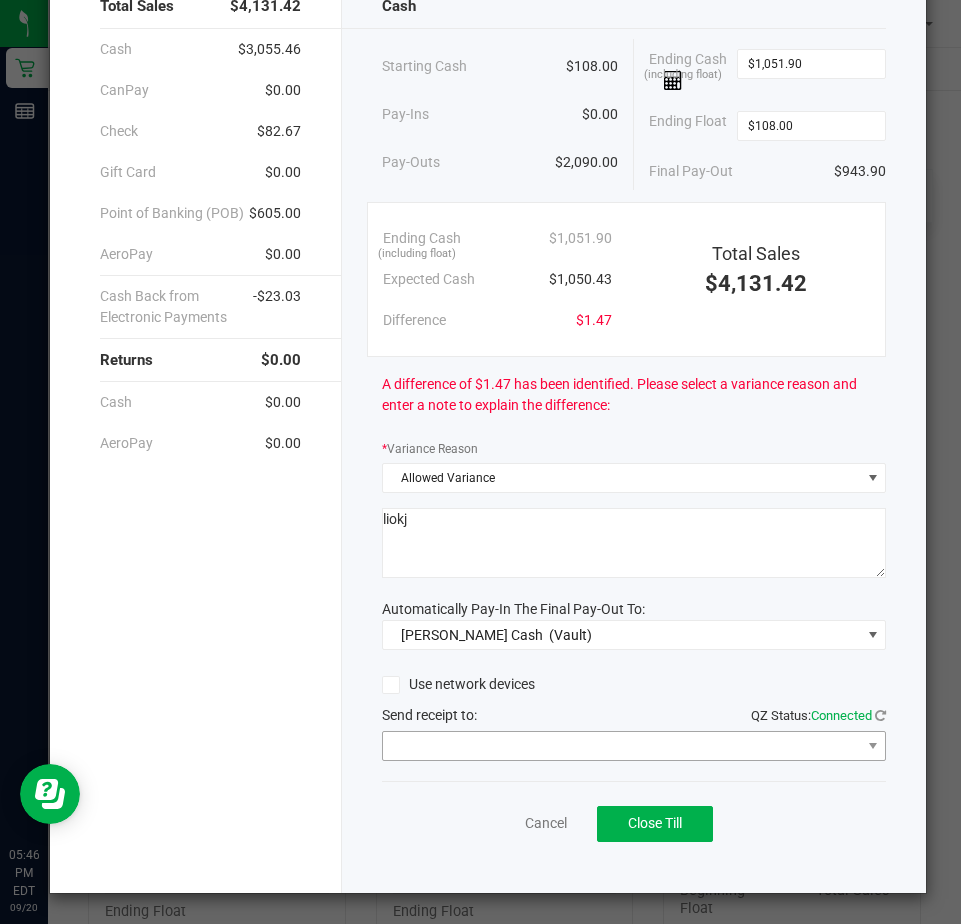
type textarea "liokj"
click at [413, 739] on span at bounding box center [621, 746] width 477 height 28
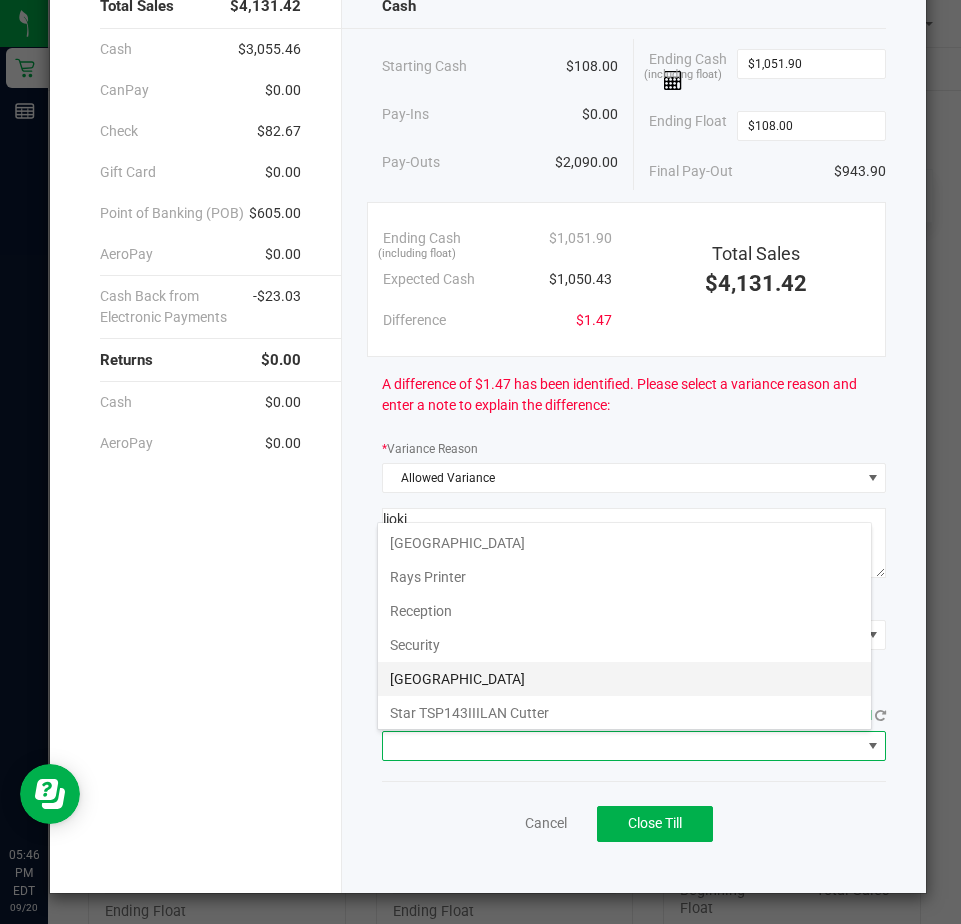
scroll to position [310, 0]
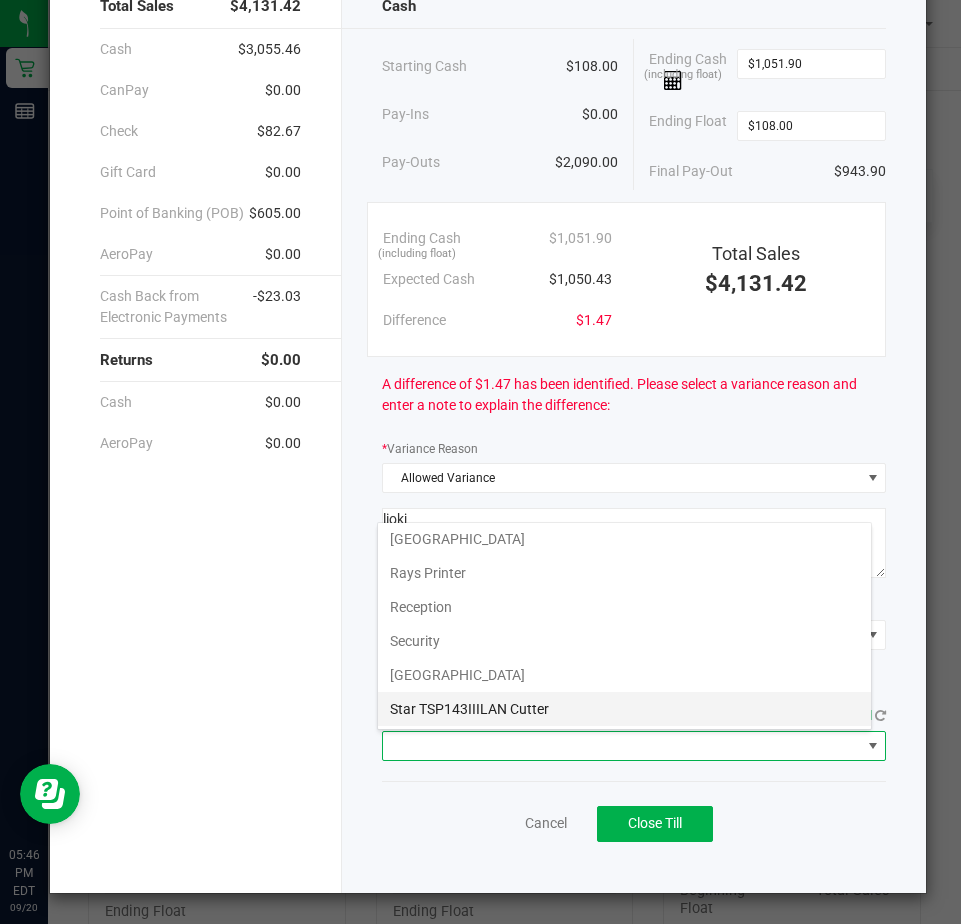
click at [431, 714] on Cutter "Star TSP143IIILAN Cutter" at bounding box center [624, 709] width 493 height 34
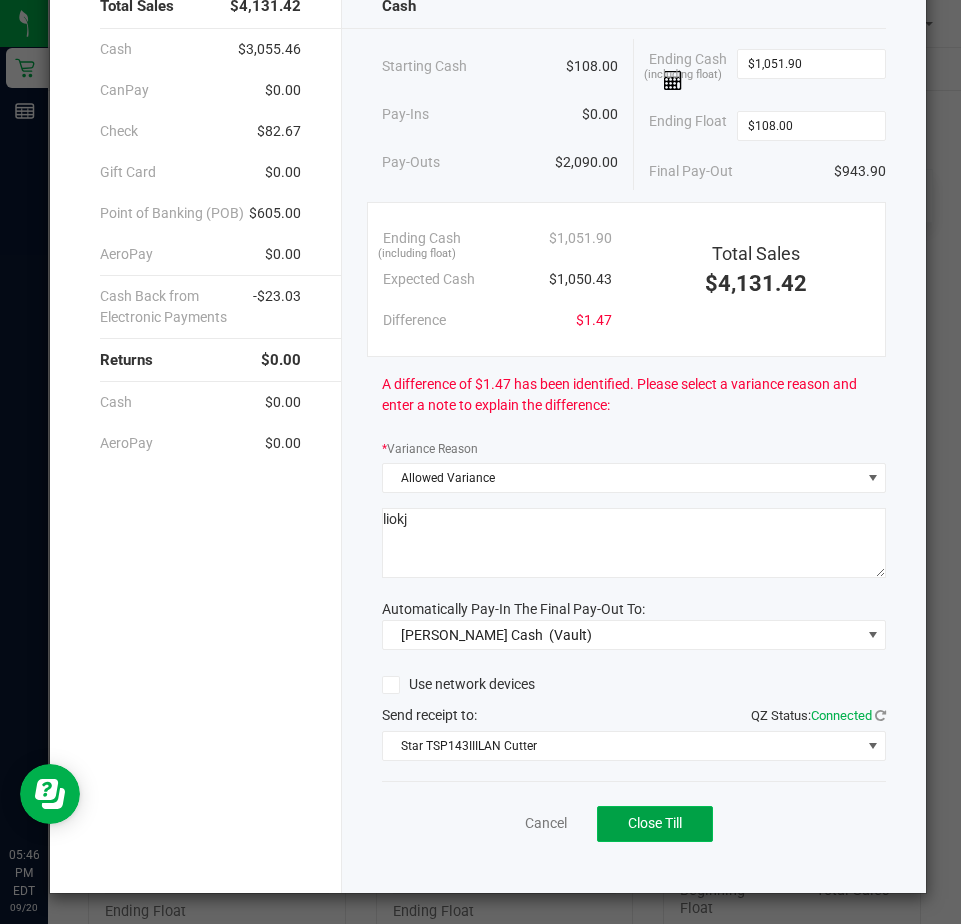
click at [646, 816] on button "Close Till" at bounding box center [655, 824] width 116 height 36
click at [502, 823] on link "Dismiss" at bounding box center [502, 823] width 48 height 21
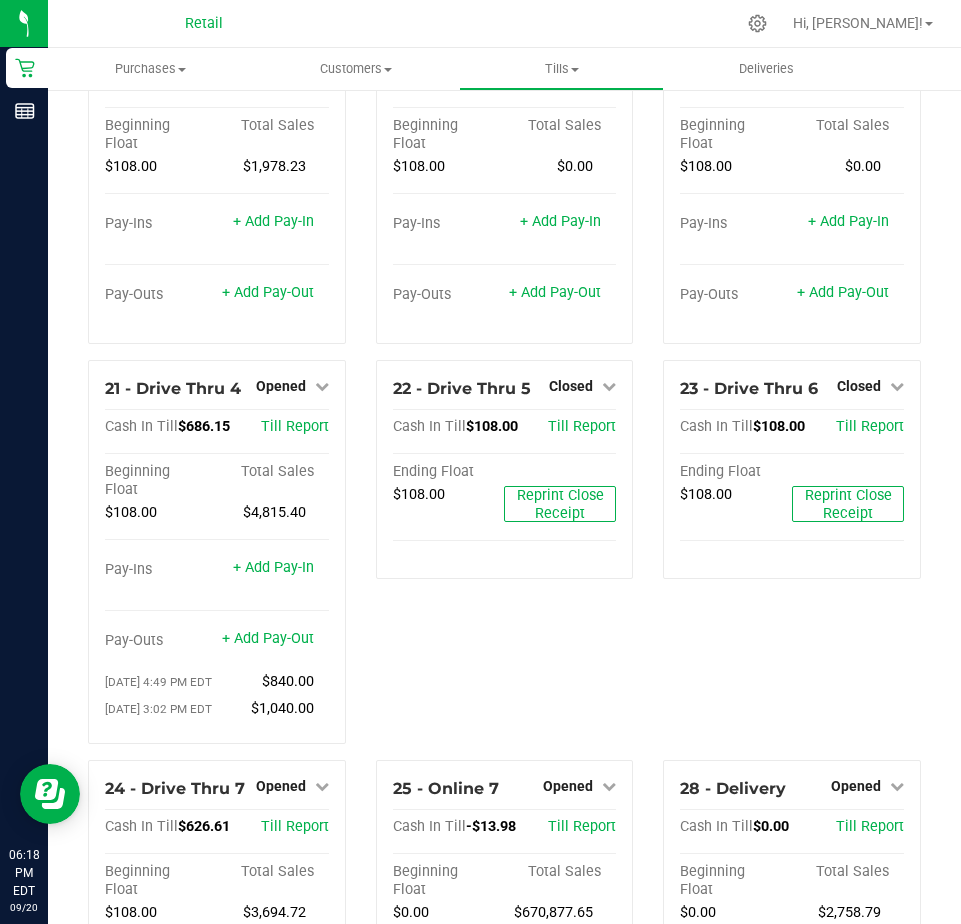
scroll to position [2110, 0]
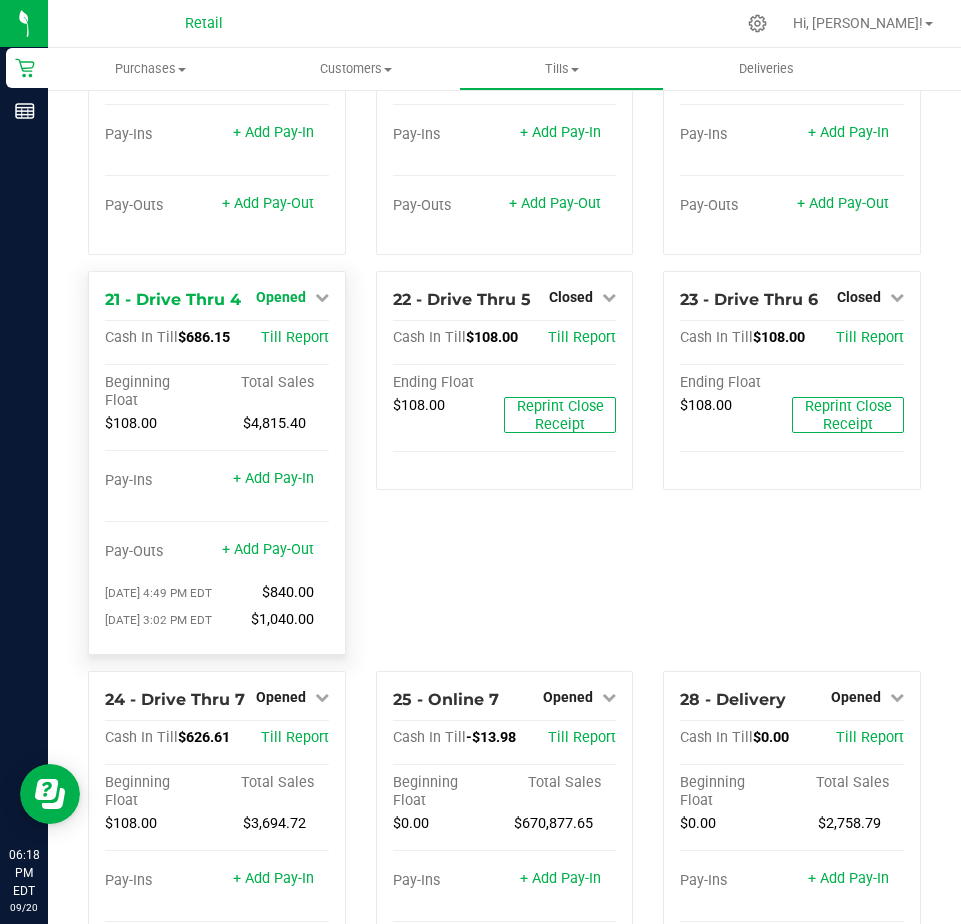
click at [275, 305] on span "Opened" at bounding box center [281, 297] width 50 height 16
click at [277, 346] on link "Close Till" at bounding box center [283, 338] width 54 height 16
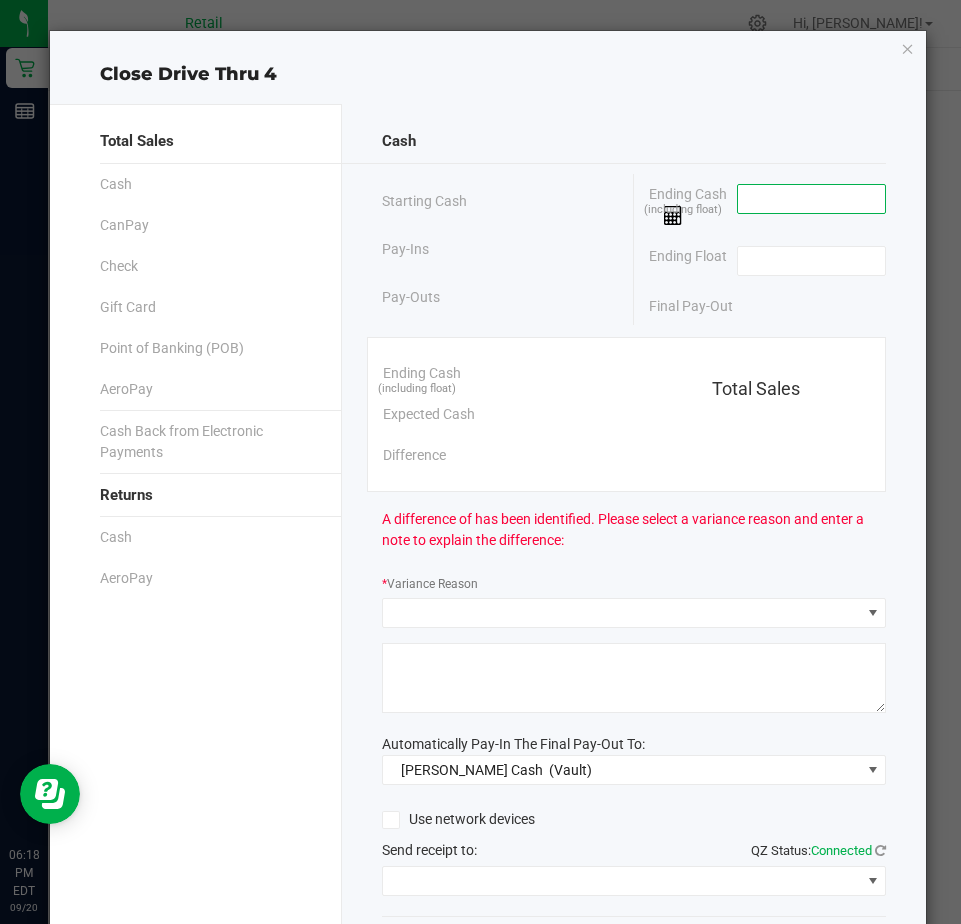
click at [763, 202] on input at bounding box center [811, 199] width 147 height 28
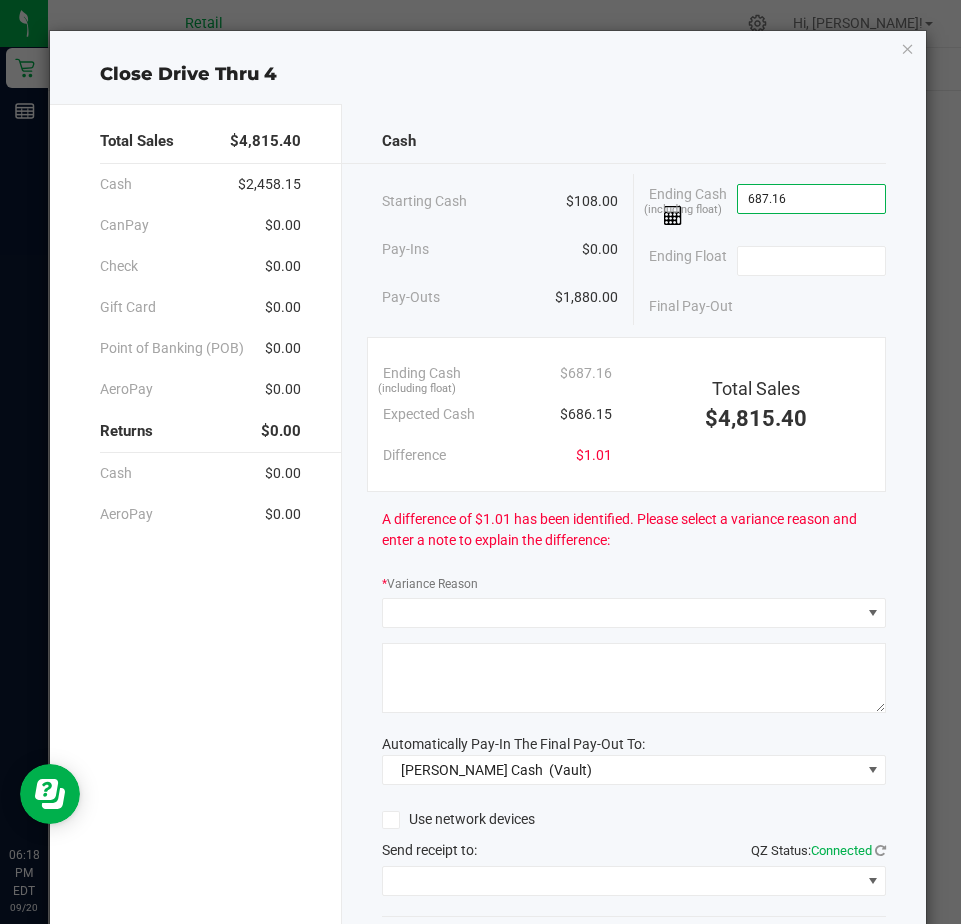
type input "$687.16"
click at [757, 238] on div "Ending Float" at bounding box center [767, 261] width 237 height 50
click at [745, 271] on input at bounding box center [811, 261] width 147 height 28
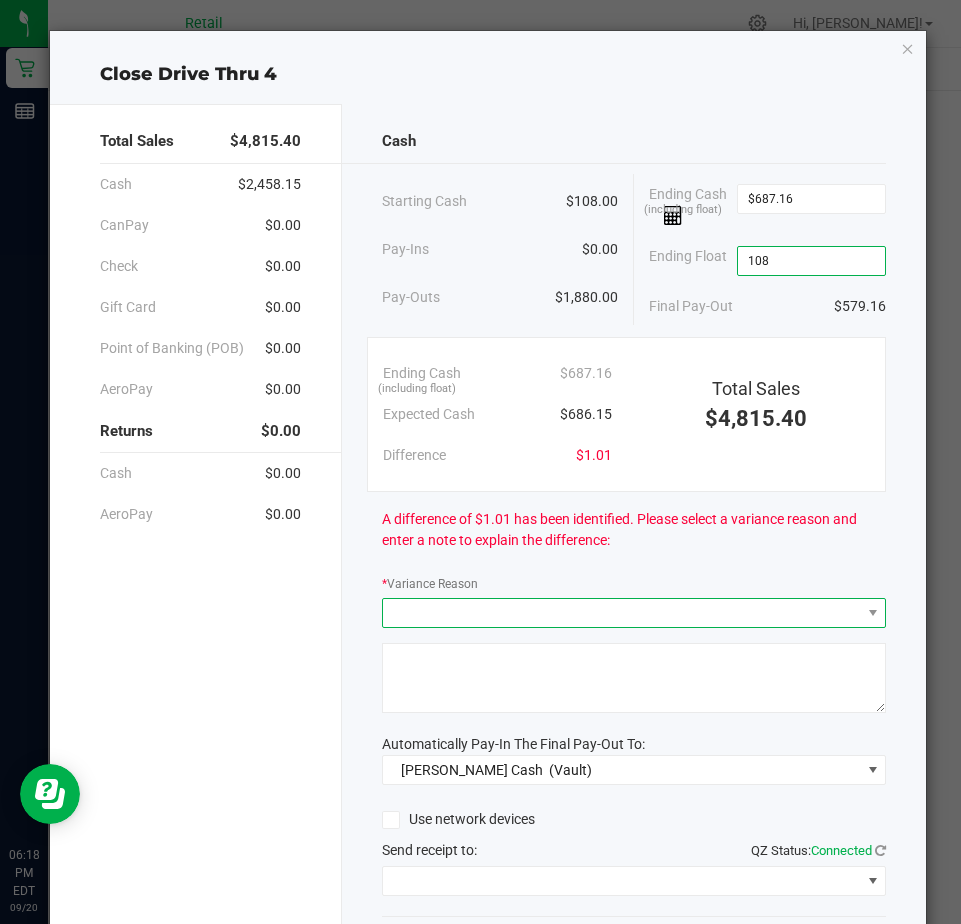
type input "$108.00"
click at [422, 603] on span at bounding box center [621, 613] width 477 height 28
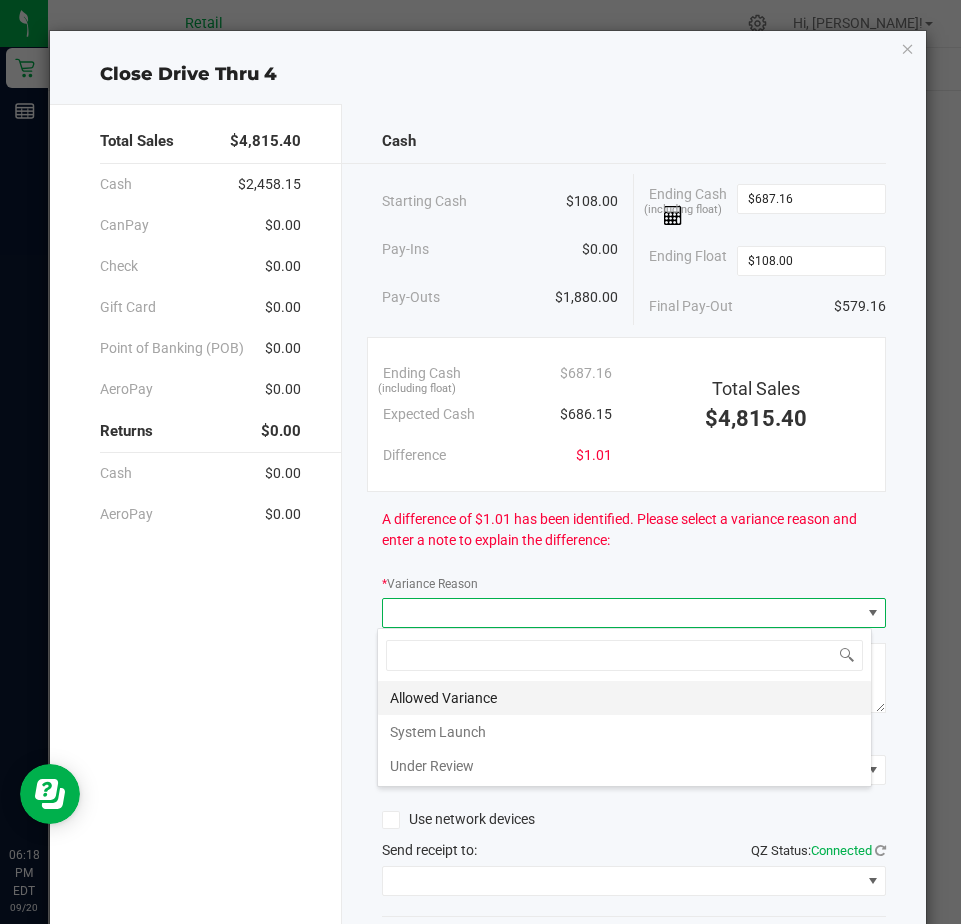
scroll to position [30, 496]
click at [430, 682] on div "Allowed Variance System Launch Under Review" at bounding box center [624, 708] width 495 height 160
click at [431, 691] on li "Allowed Variance" at bounding box center [624, 698] width 493 height 34
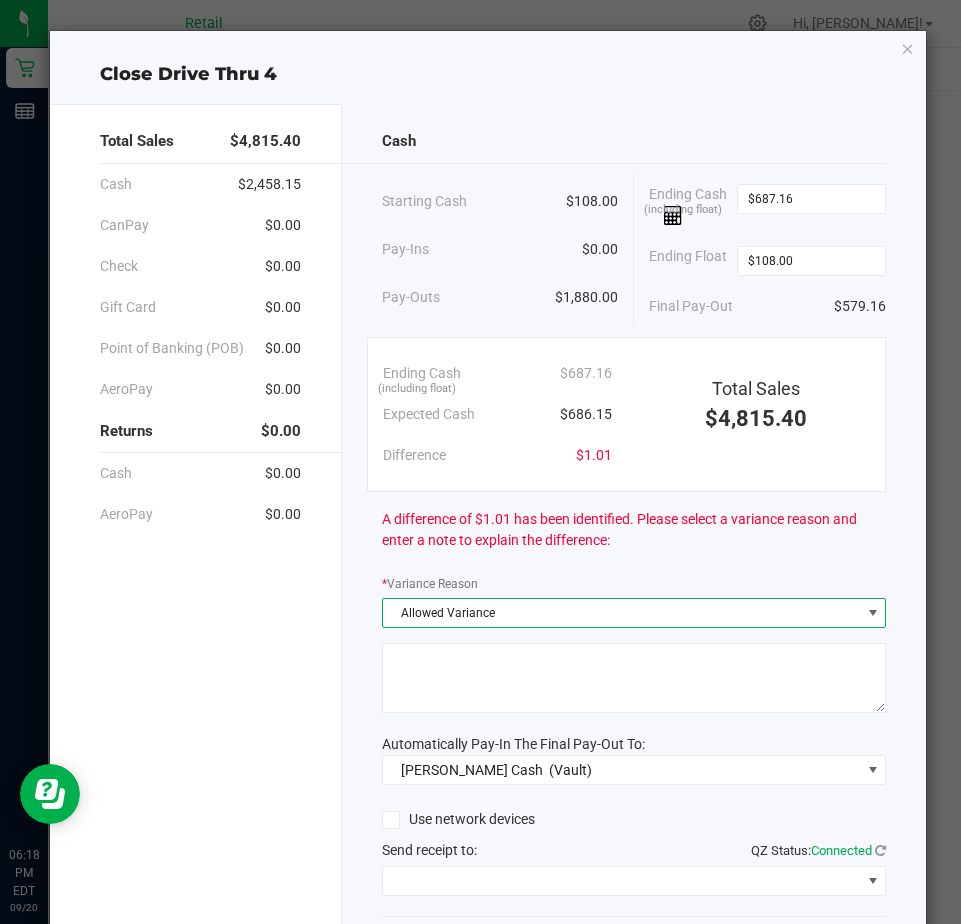
click at [420, 675] on textarea at bounding box center [634, 678] width 504 height 70
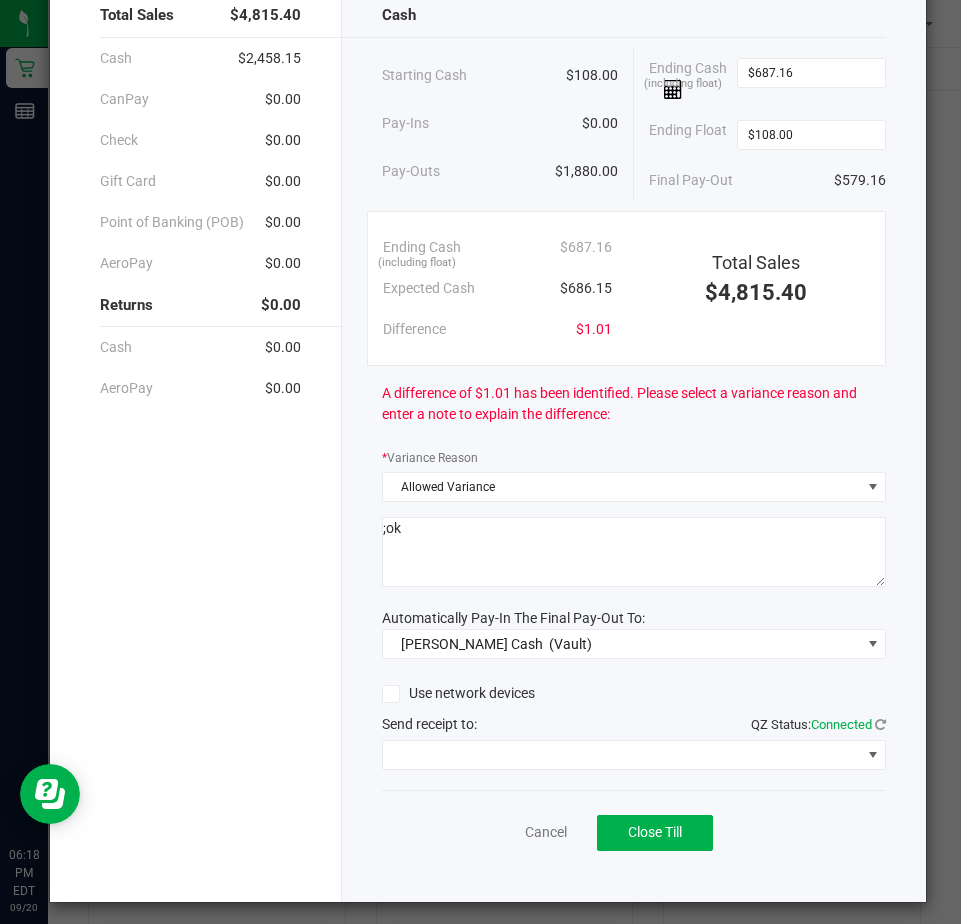
scroll to position [135, 0]
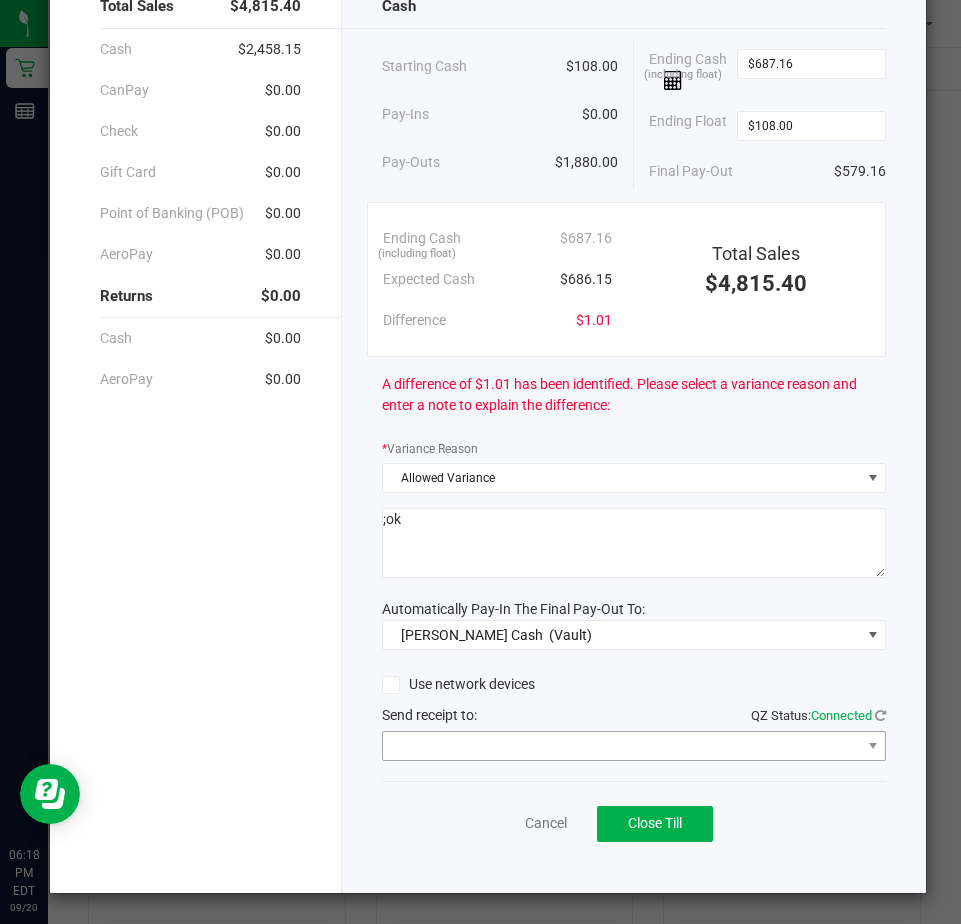
type textarea ";ok"
click at [408, 751] on span at bounding box center [621, 746] width 477 height 28
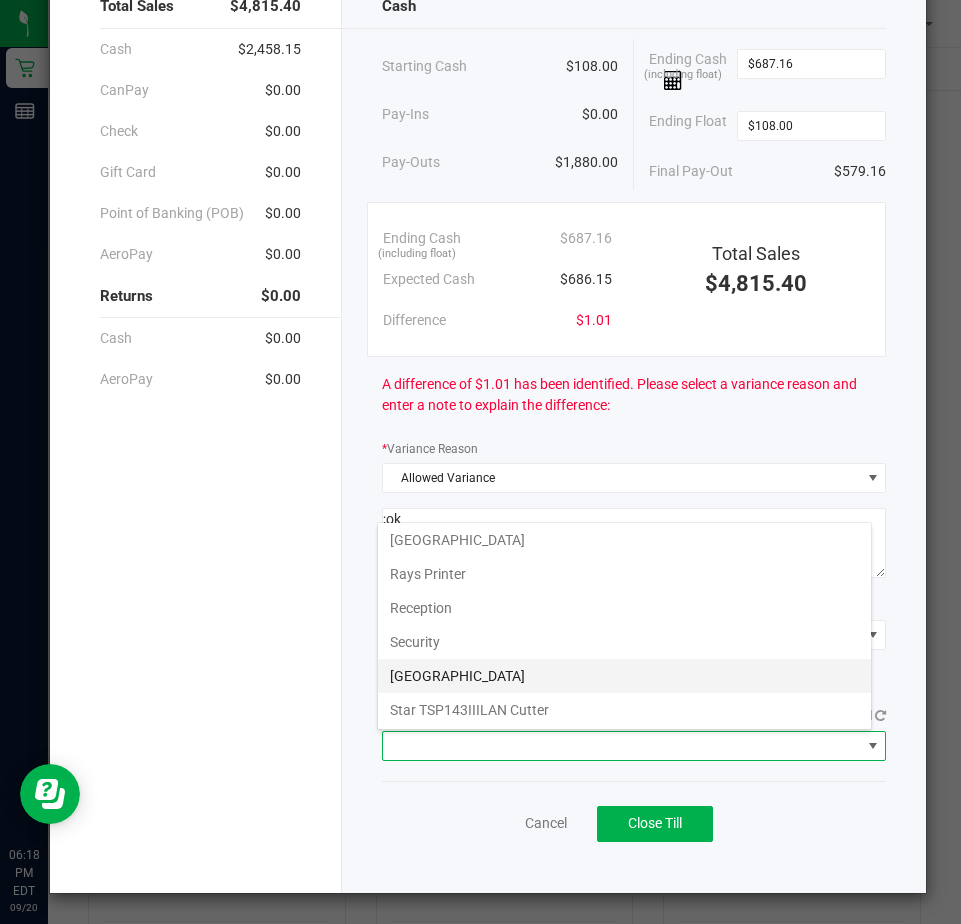
scroll to position [310, 0]
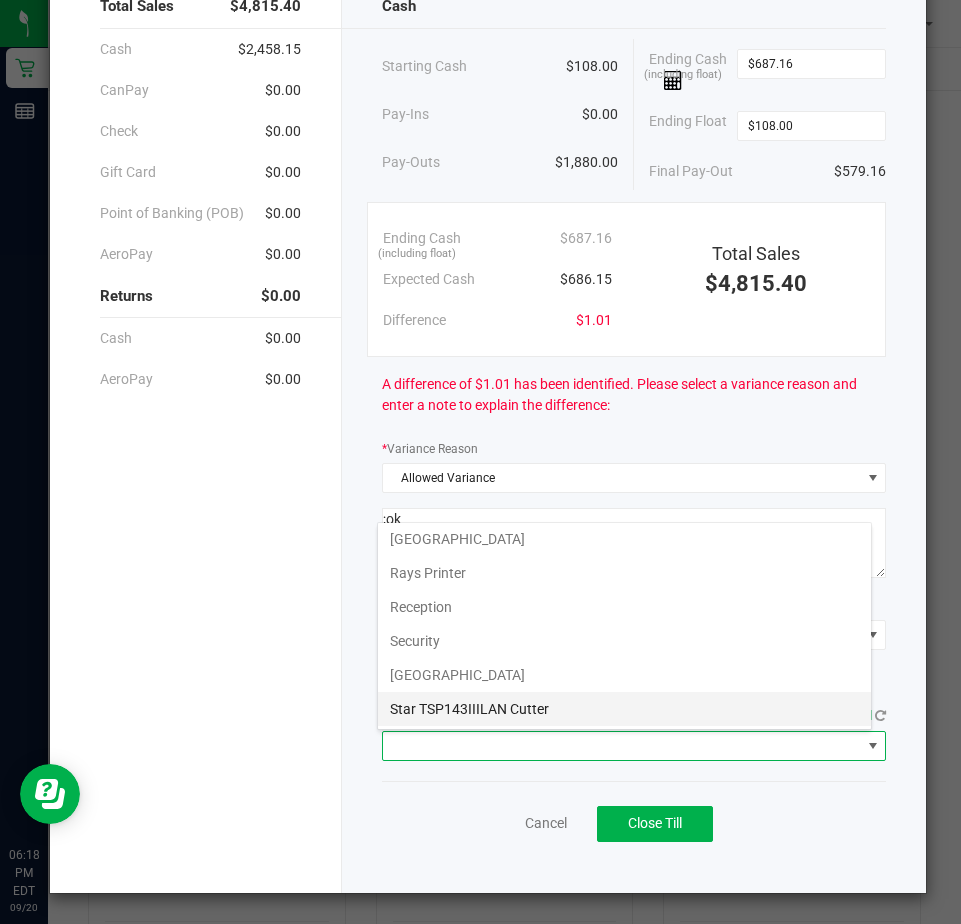
click at [420, 701] on Cutter "Star TSP143IIILAN Cutter" at bounding box center [624, 709] width 493 height 34
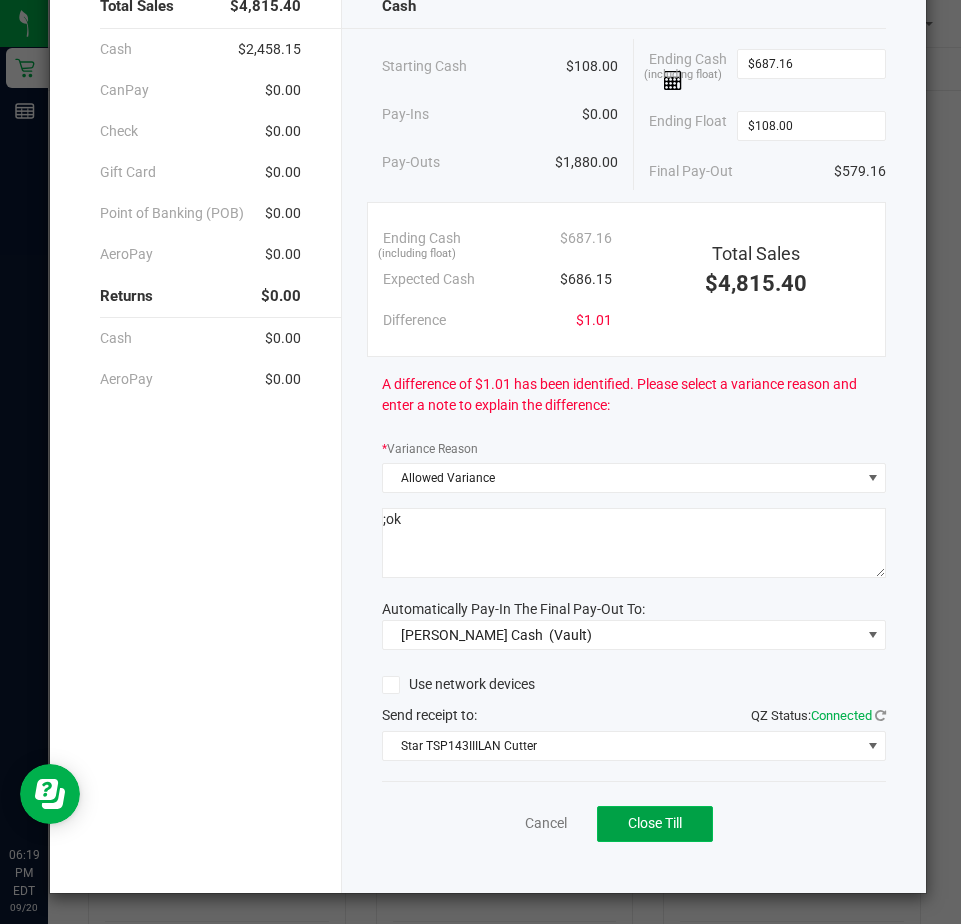
drag, startPoint x: 621, startPoint y: 832, endPoint x: 613, endPoint y: 812, distance: 21.5
click at [622, 823] on button "Close Till" at bounding box center [655, 824] width 116 height 36
click at [464, 817] on div "Dismiss Reprint Closing Receipt" at bounding box center [634, 819] width 504 height 77
click at [478, 820] on link "Dismiss" at bounding box center [502, 823] width 48 height 21
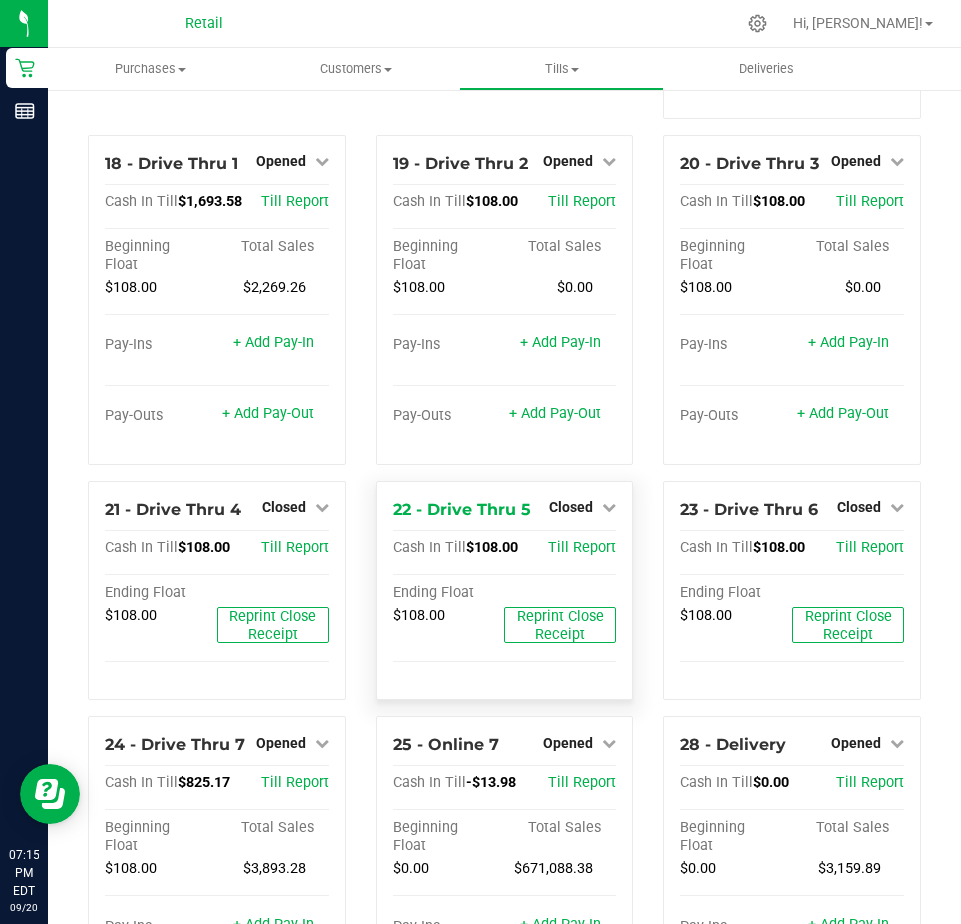
scroll to position [2136, 0]
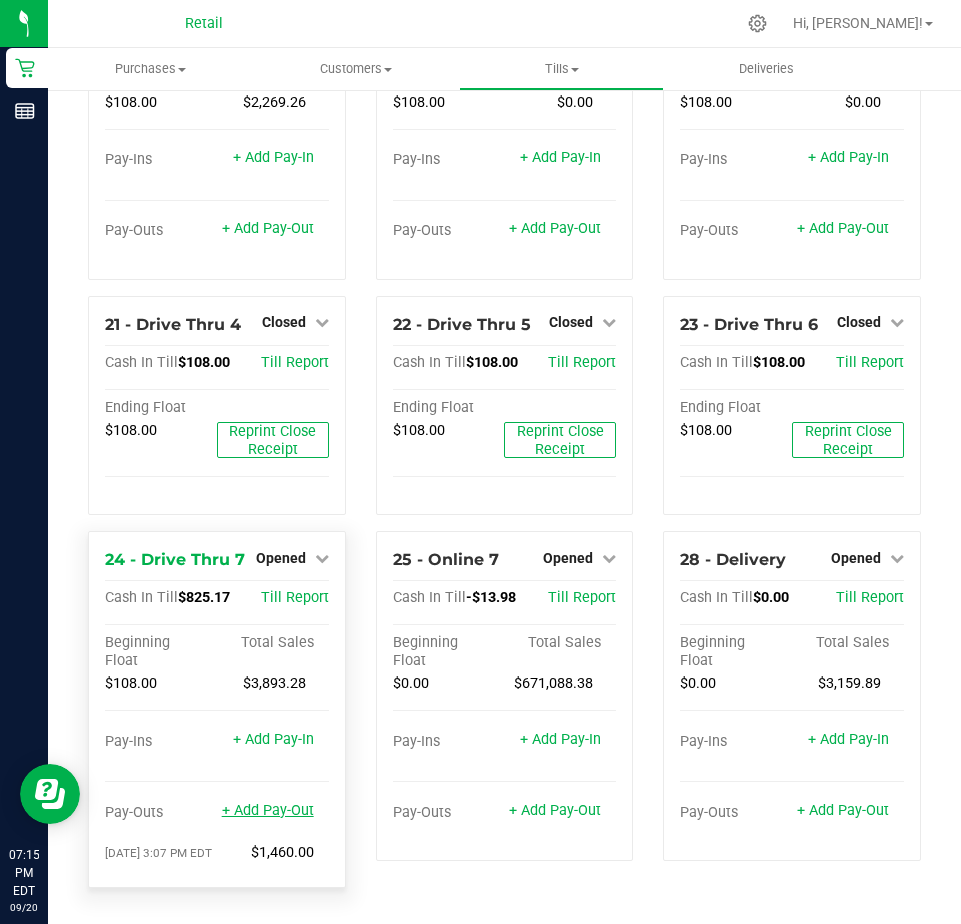
click at [265, 814] on link "+ Add Pay-Out" at bounding box center [268, 810] width 92 height 17
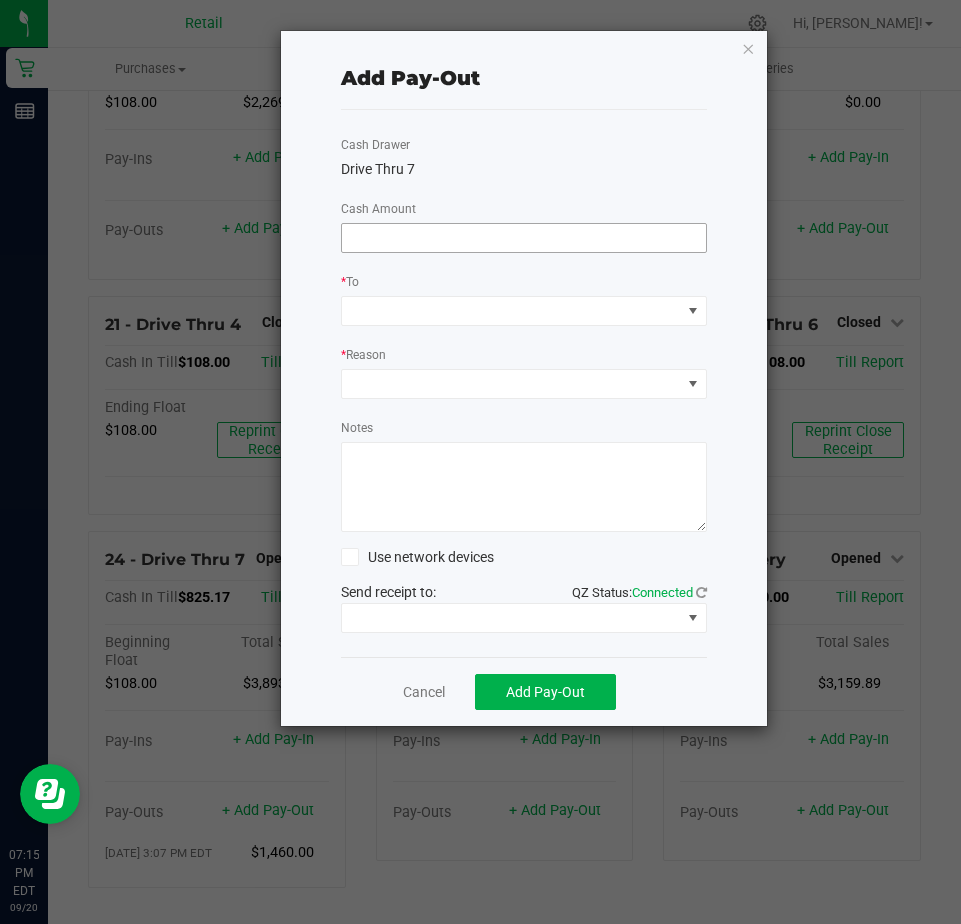
click at [365, 243] on input at bounding box center [524, 238] width 364 height 28
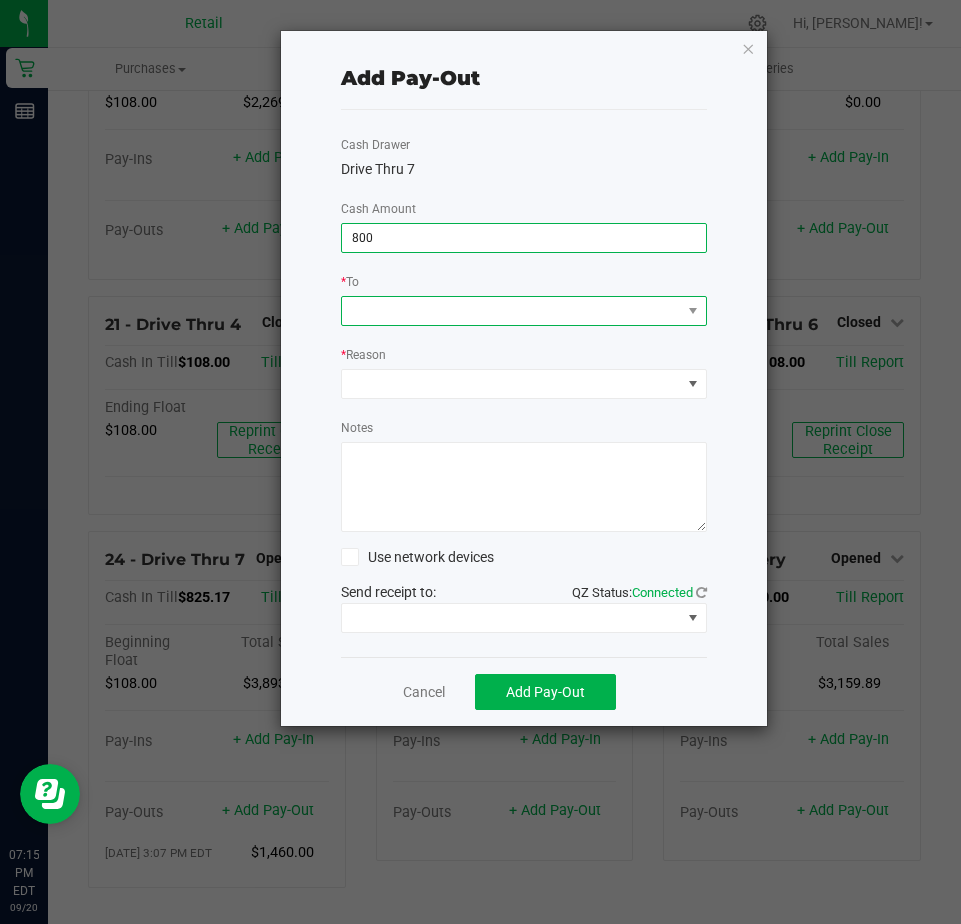
type input "$800.00"
click at [358, 325] on span at bounding box center [524, 311] width 366 height 30
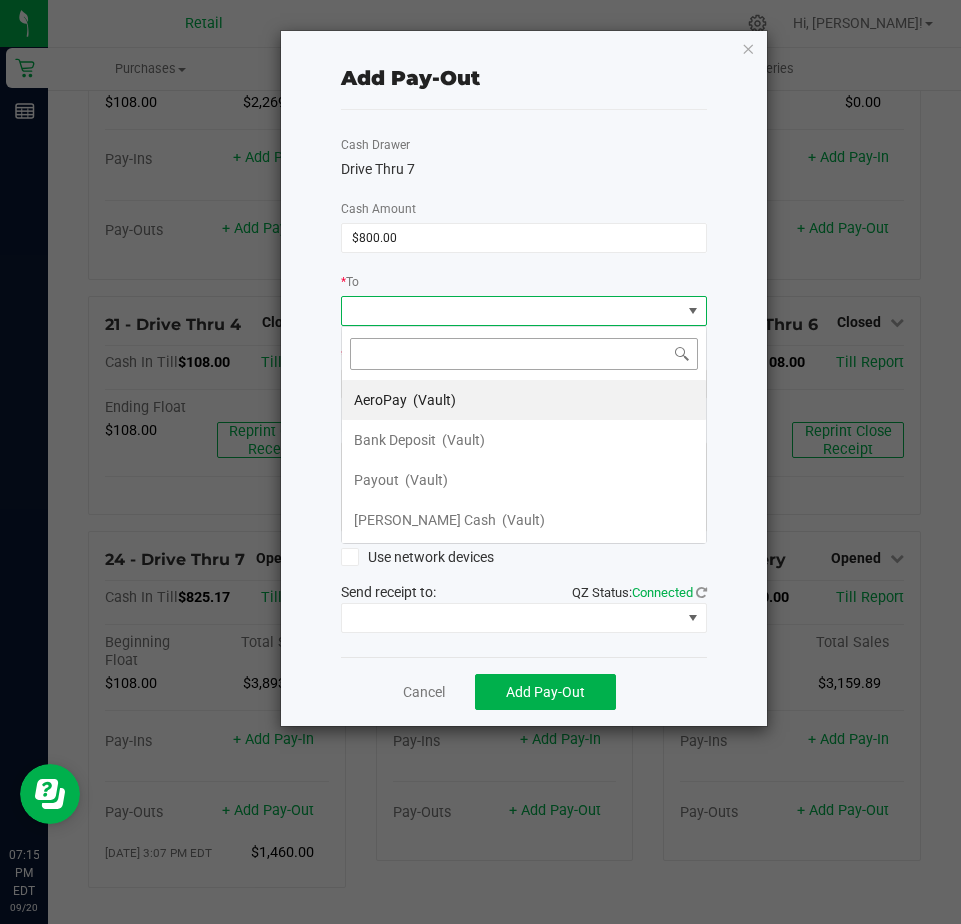
scroll to position [30, 366]
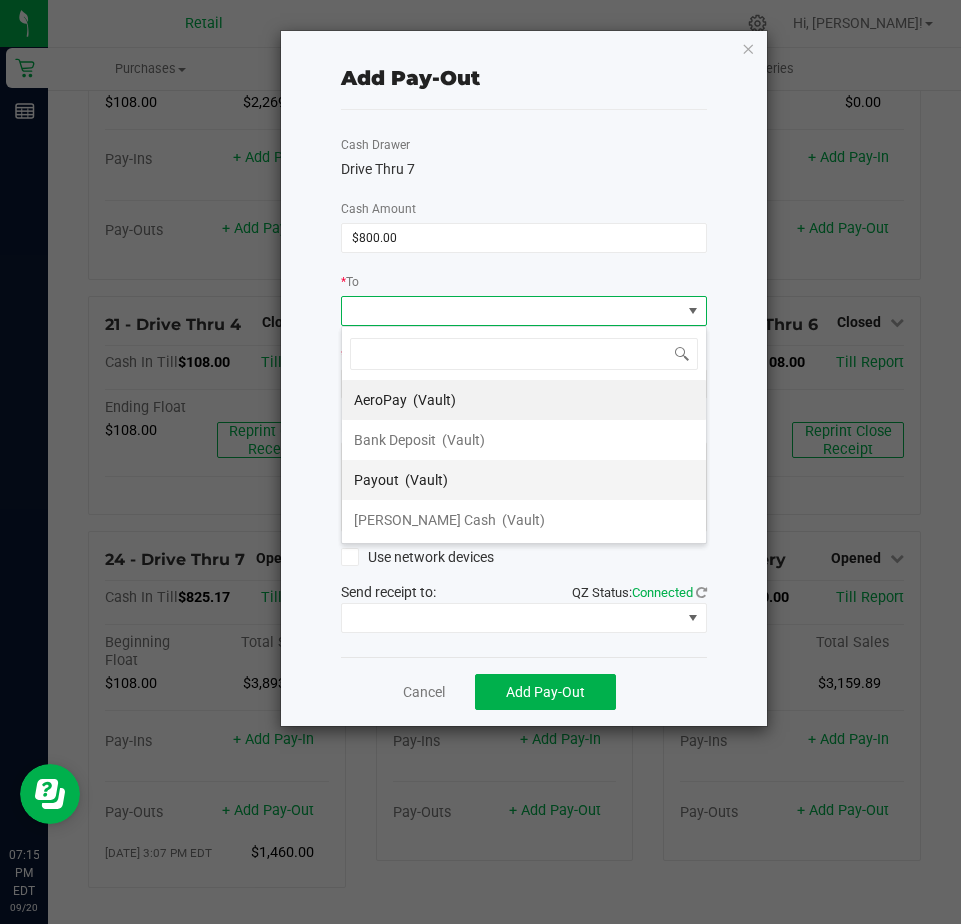
click at [383, 482] on span "Payout" at bounding box center [376, 480] width 45 height 16
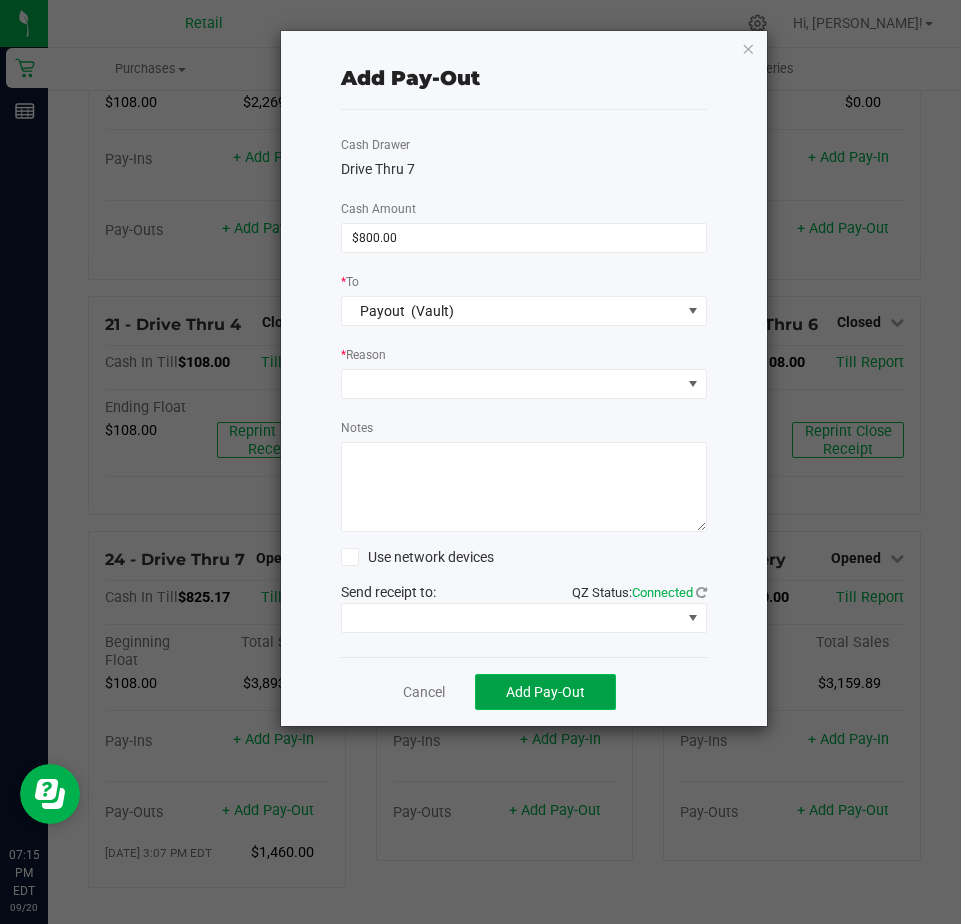
click at [542, 681] on button "Add Pay-Out" at bounding box center [545, 692] width 141 height 36
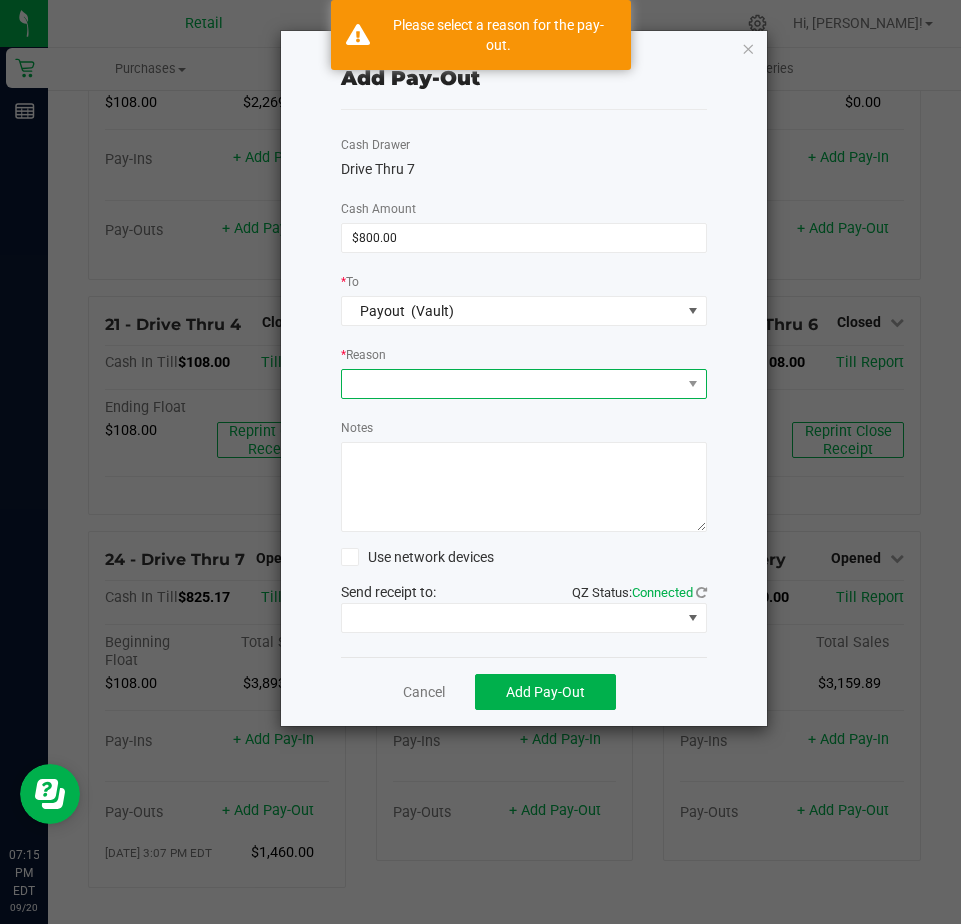
click at [379, 383] on span at bounding box center [511, 384] width 339 height 28
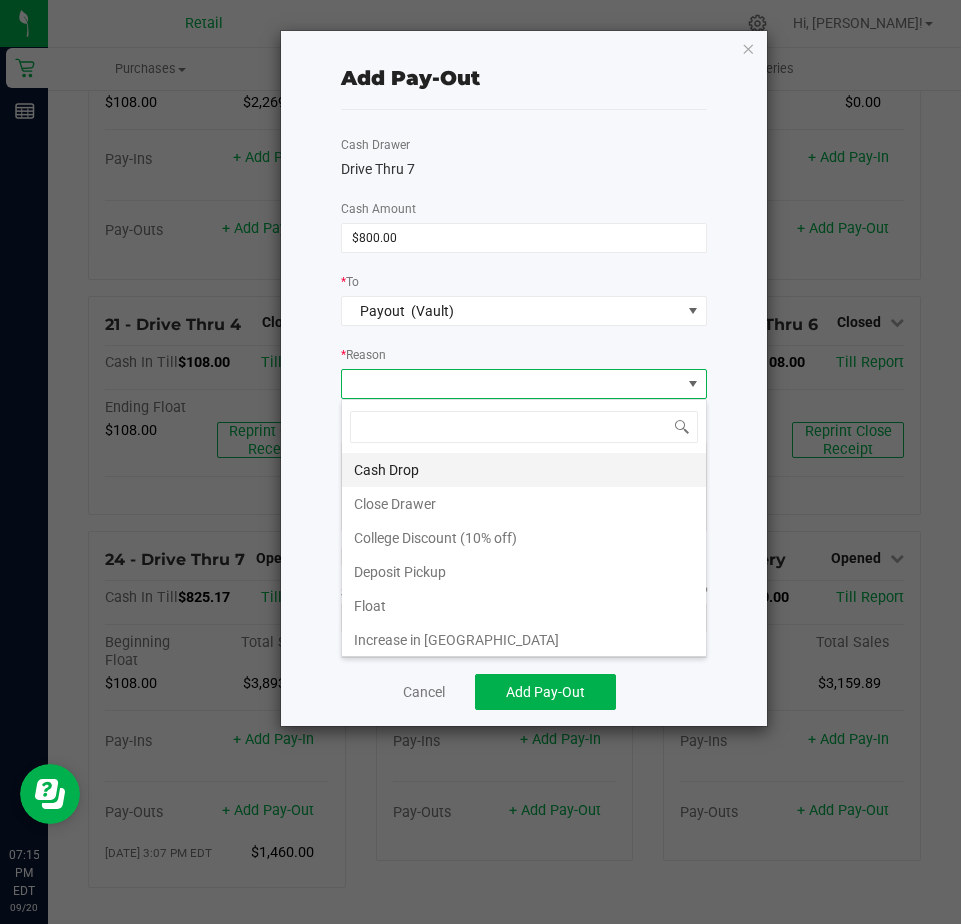
drag, startPoint x: 364, startPoint y: 451, endPoint x: 369, endPoint y: 461, distance: 11.2
click at [364, 454] on div "Cash Drop Close Drawer College Discount (10% off) Deposit Pickup Float Increase…" at bounding box center [524, 528] width 366 height 258
drag, startPoint x: 373, startPoint y: 465, endPoint x: 465, endPoint y: 616, distance: 176.8
click at [424, 528] on ul "Cash Drop Close Drawer College Discount (10% off) Deposit Pickup Float Increase…" at bounding box center [524, 572] width 364 height 238
click at [398, 469] on li "Cash Drop" at bounding box center [524, 470] width 364 height 34
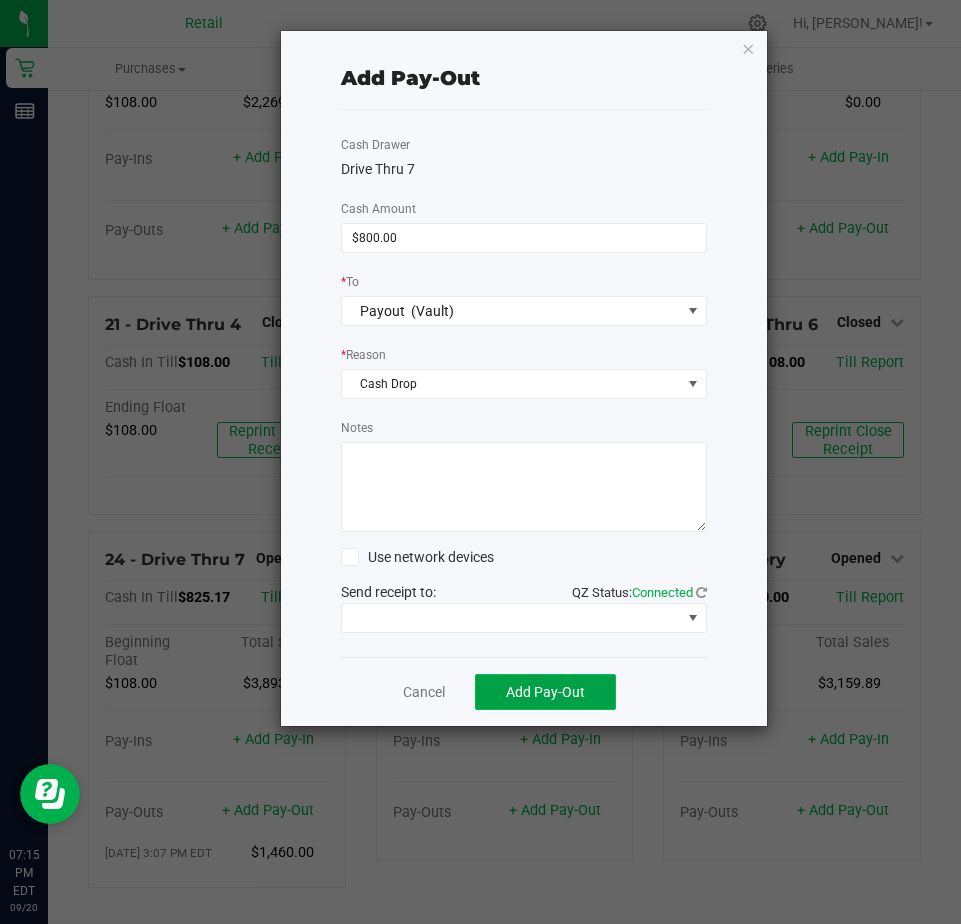
click at [515, 692] on span "Add Pay-Out" at bounding box center [545, 692] width 79 height 16
click at [416, 693] on link "Dismiss" at bounding box center [416, 692] width 48 height 21
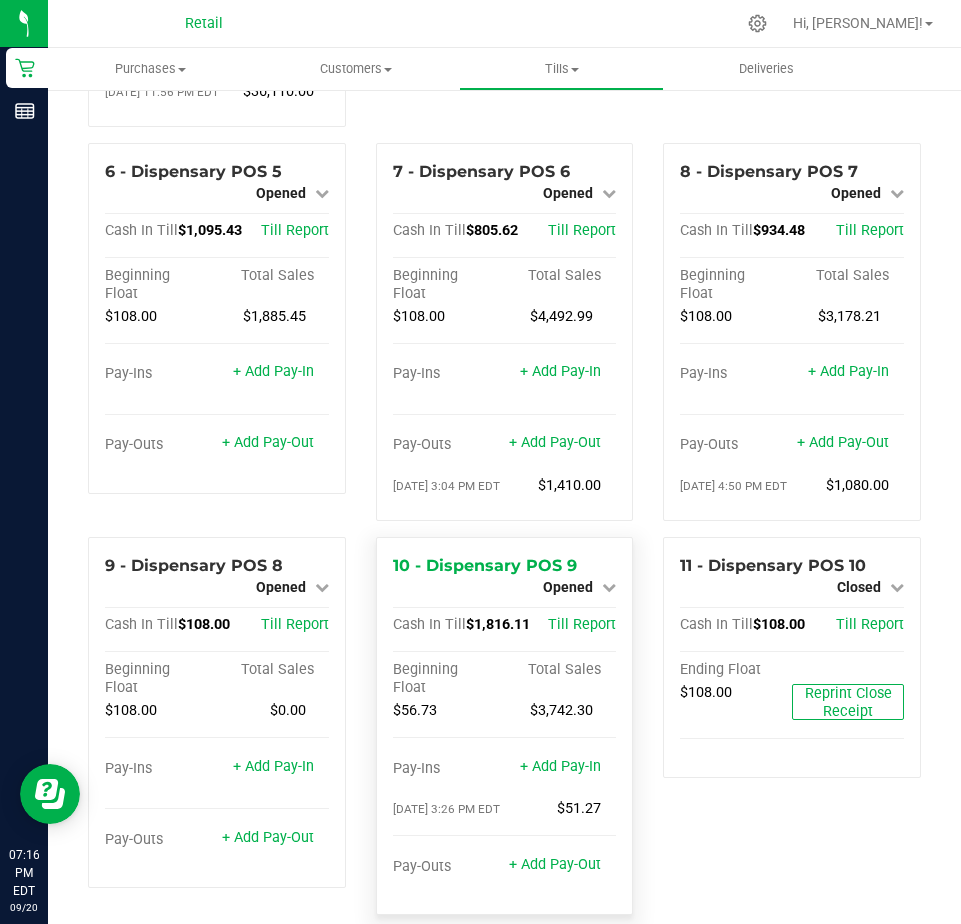
scroll to position [464, 0]
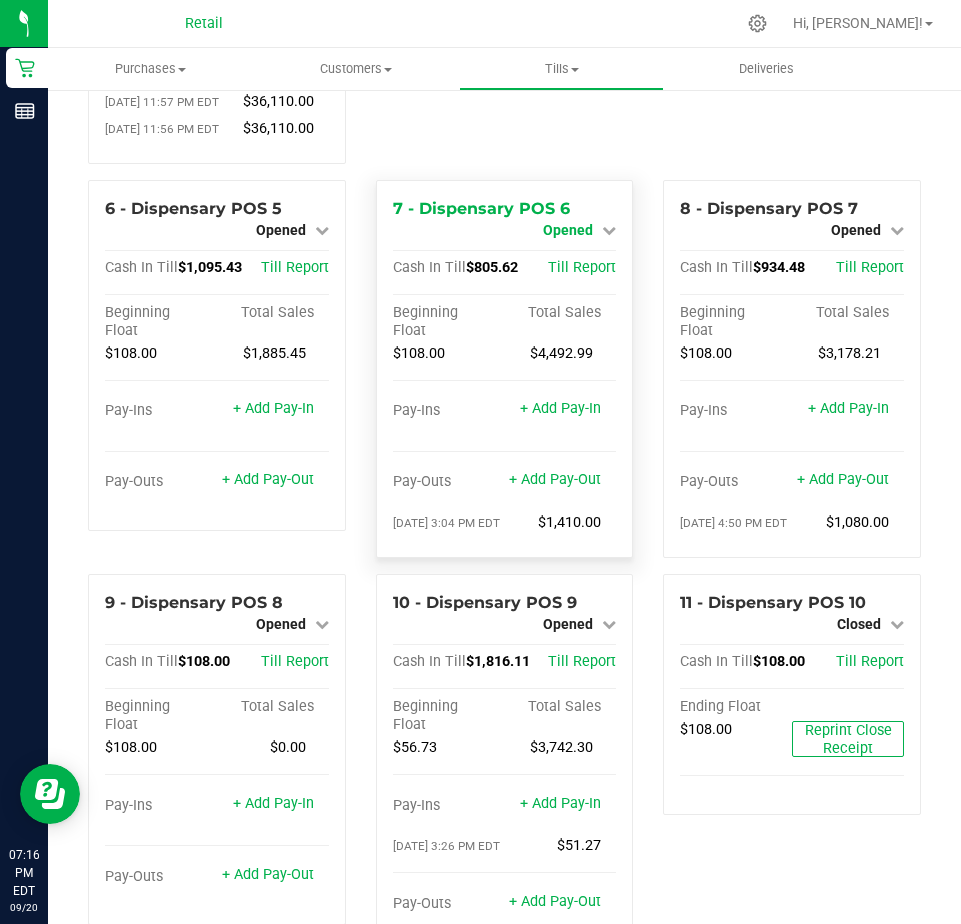
click at [555, 238] on span "Opened" at bounding box center [568, 230] width 50 height 16
click at [547, 488] on link "+ Add Pay-Out" at bounding box center [555, 479] width 92 height 17
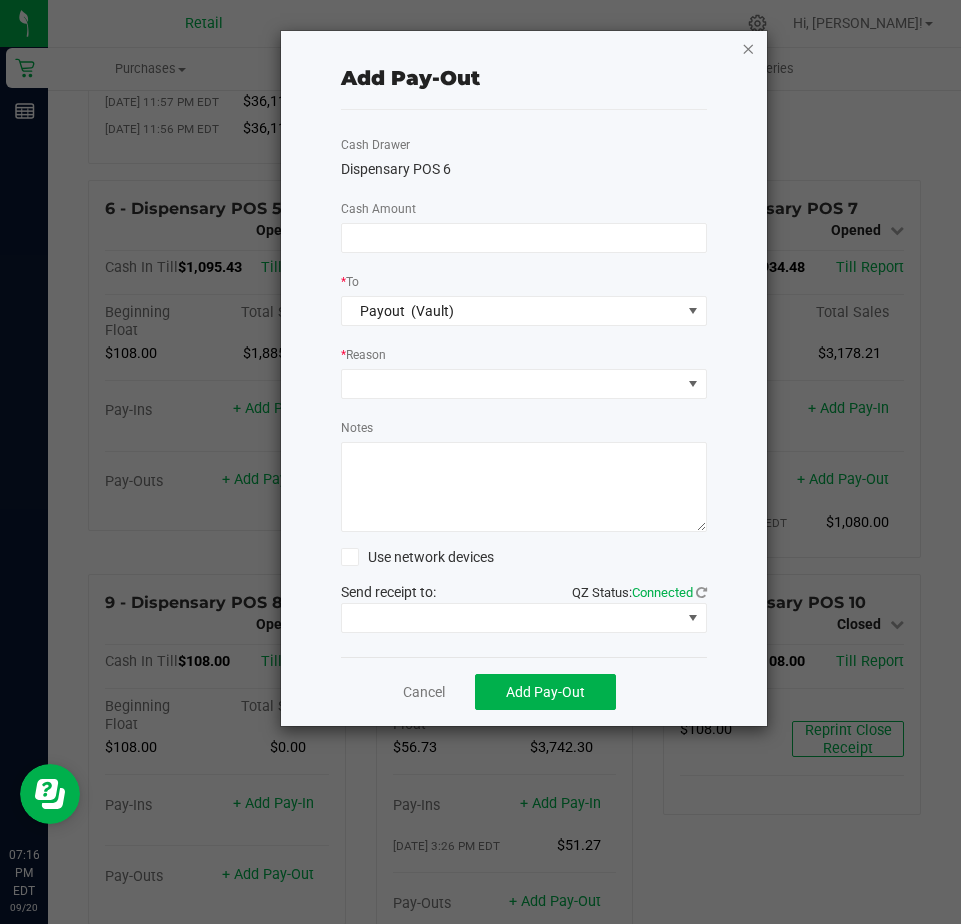
click at [741, 42] on icon "button" at bounding box center [748, 48] width 14 height 24
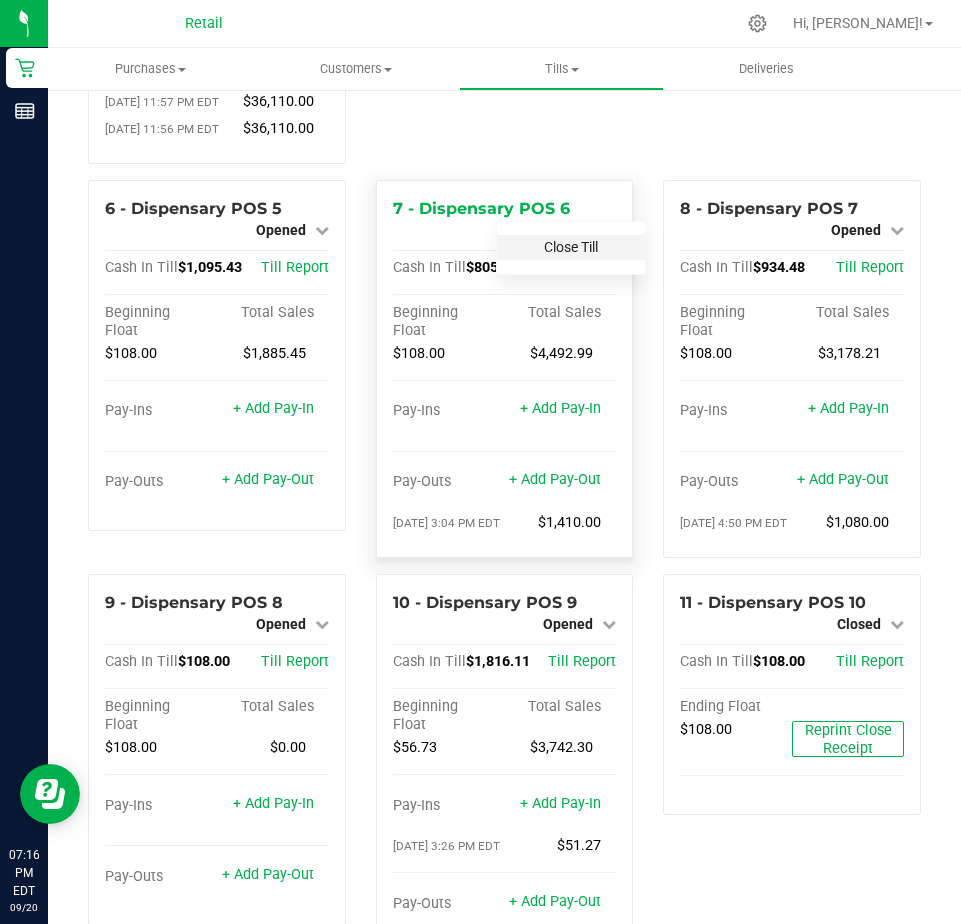
click at [560, 255] on link "Close Till" at bounding box center [571, 247] width 54 height 16
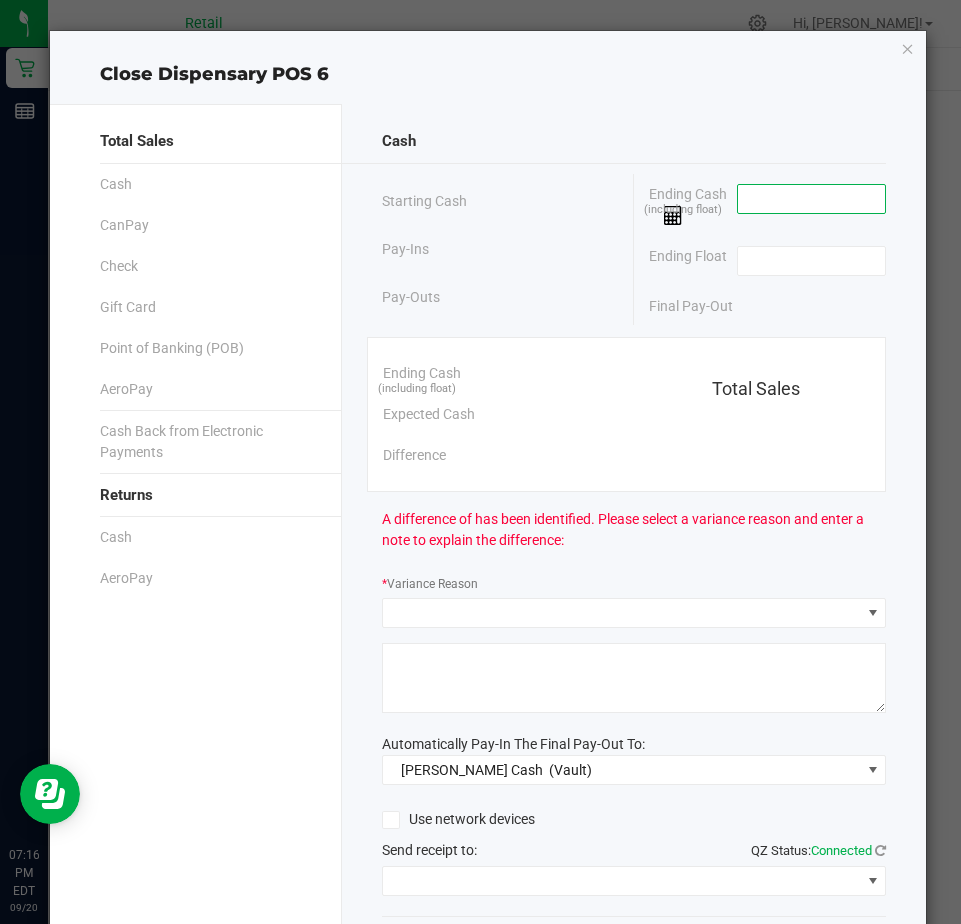
click at [743, 196] on input at bounding box center [811, 199] width 147 height 28
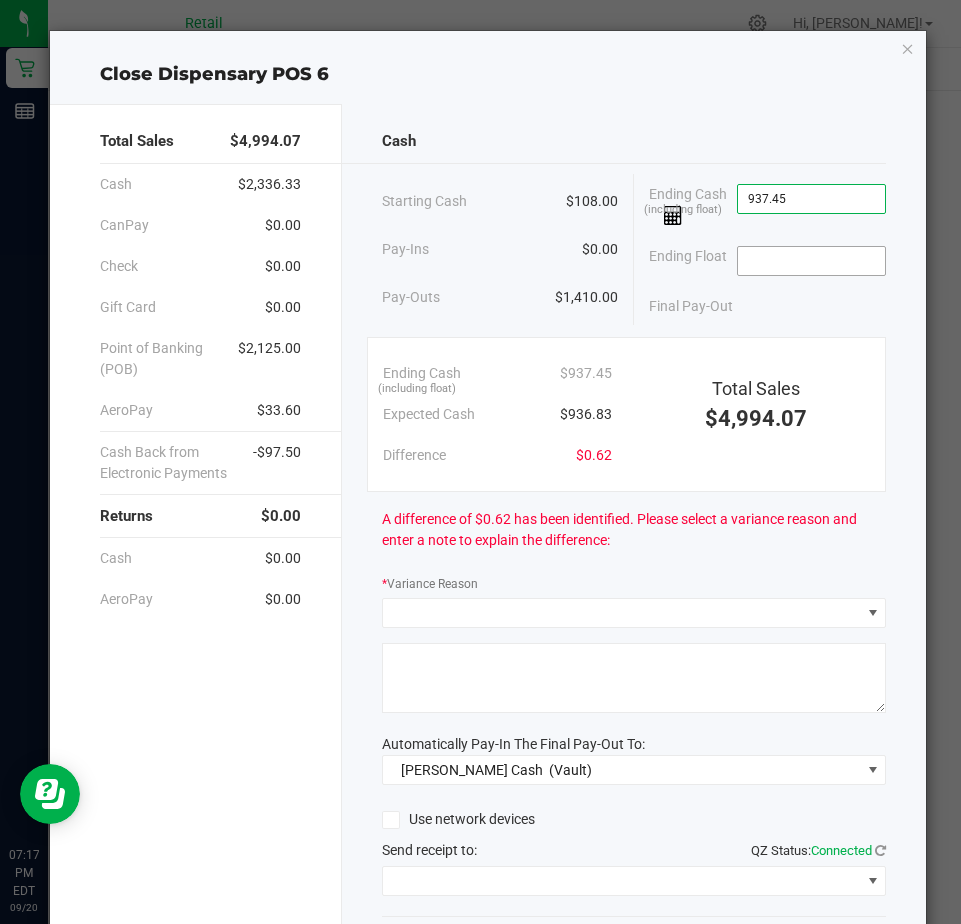
type input "$937.45"
click at [750, 268] on input at bounding box center [811, 261] width 147 height 28
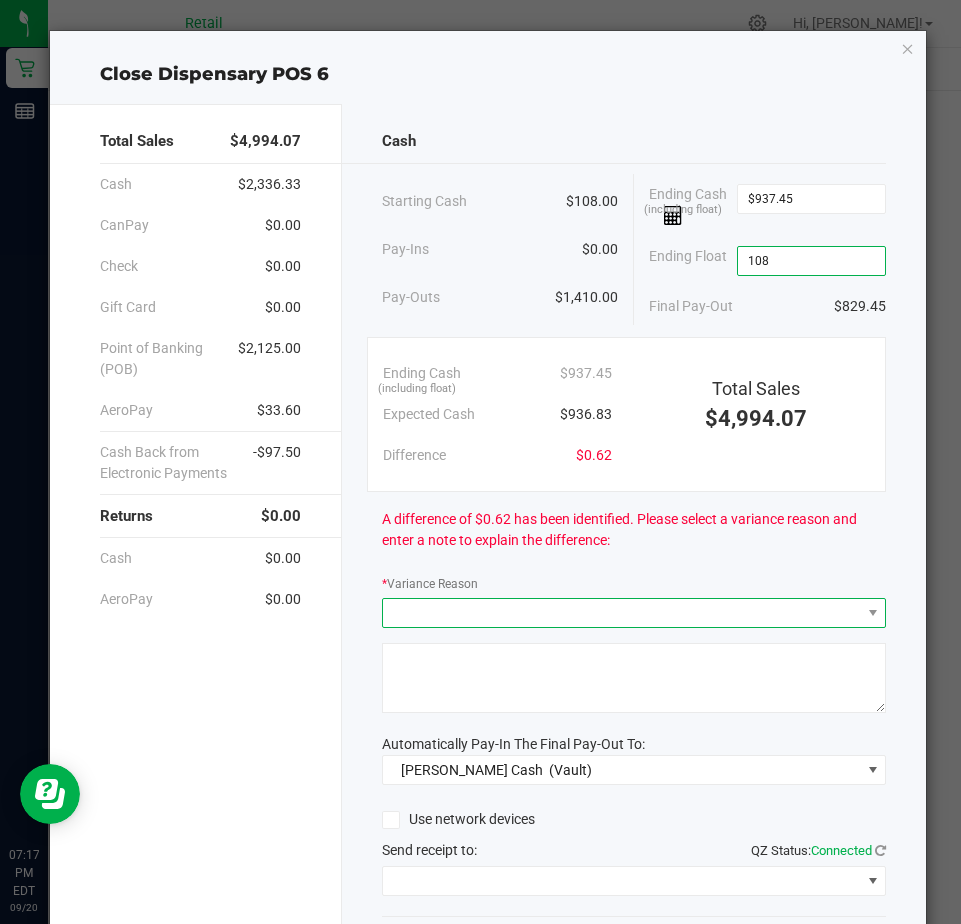
type input "$108.00"
click at [407, 618] on span at bounding box center [621, 613] width 477 height 28
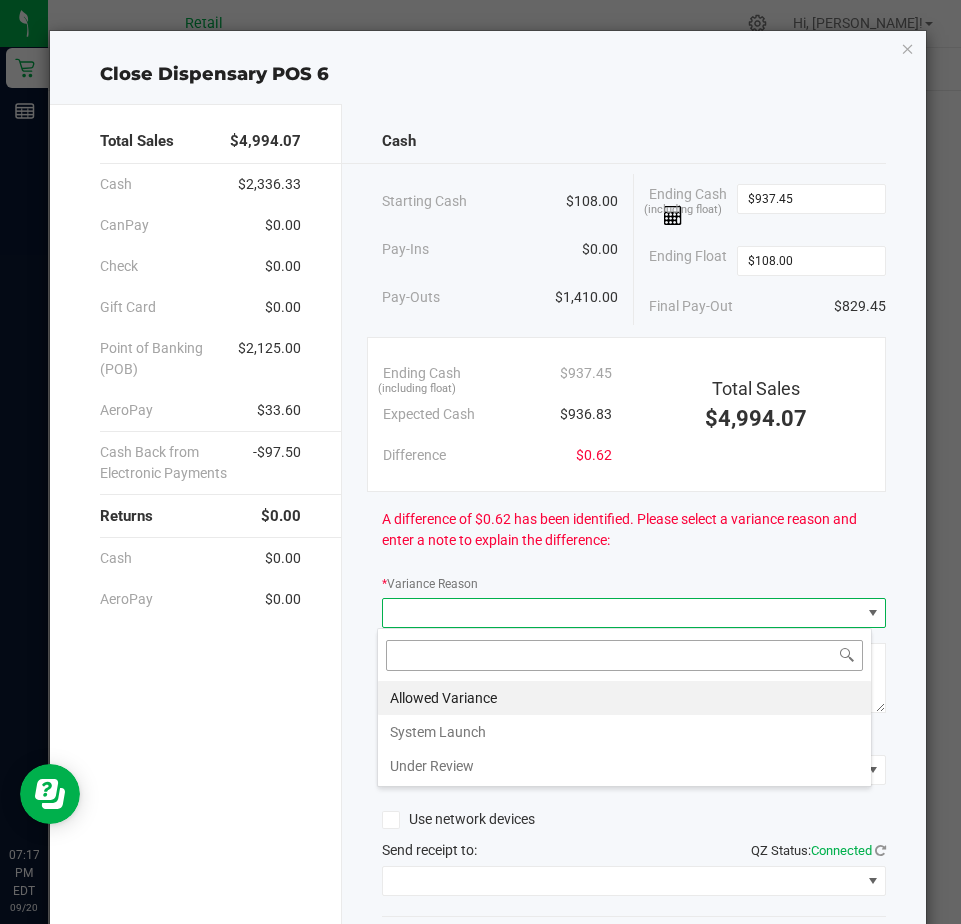
scroll to position [30, 496]
click at [399, 702] on li "Allowed Variance" at bounding box center [624, 698] width 493 height 34
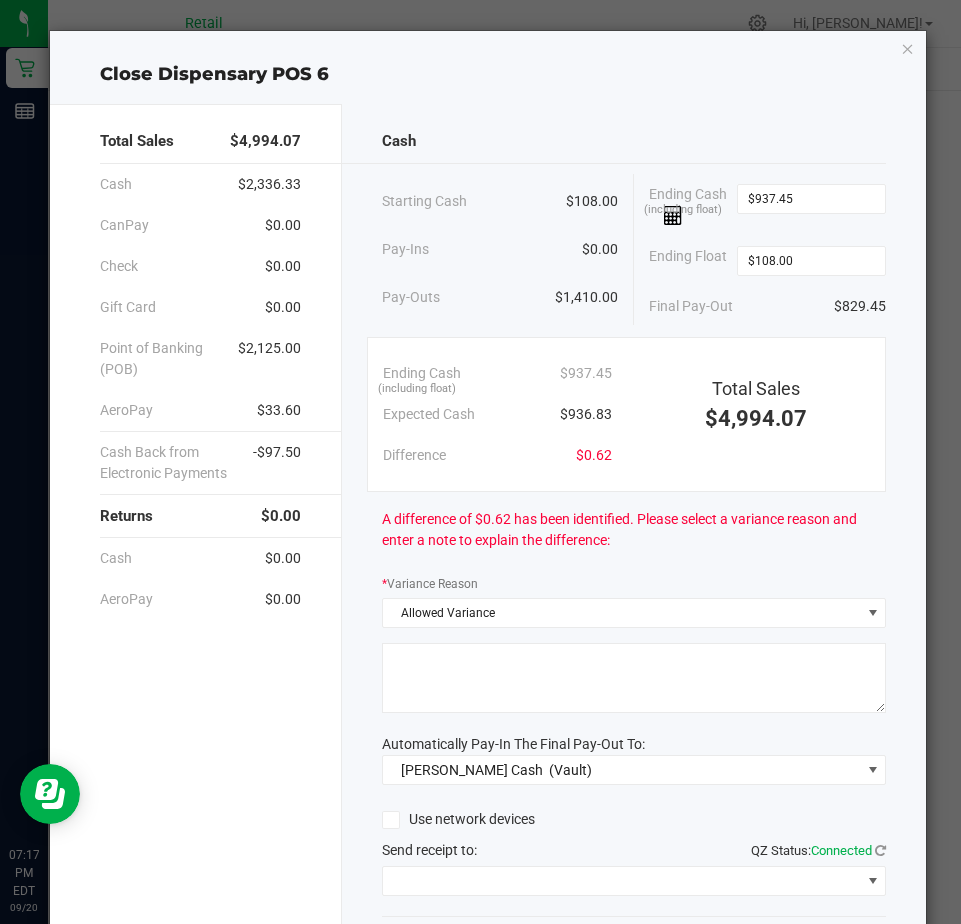
click at [408, 679] on textarea at bounding box center [634, 678] width 504 height 70
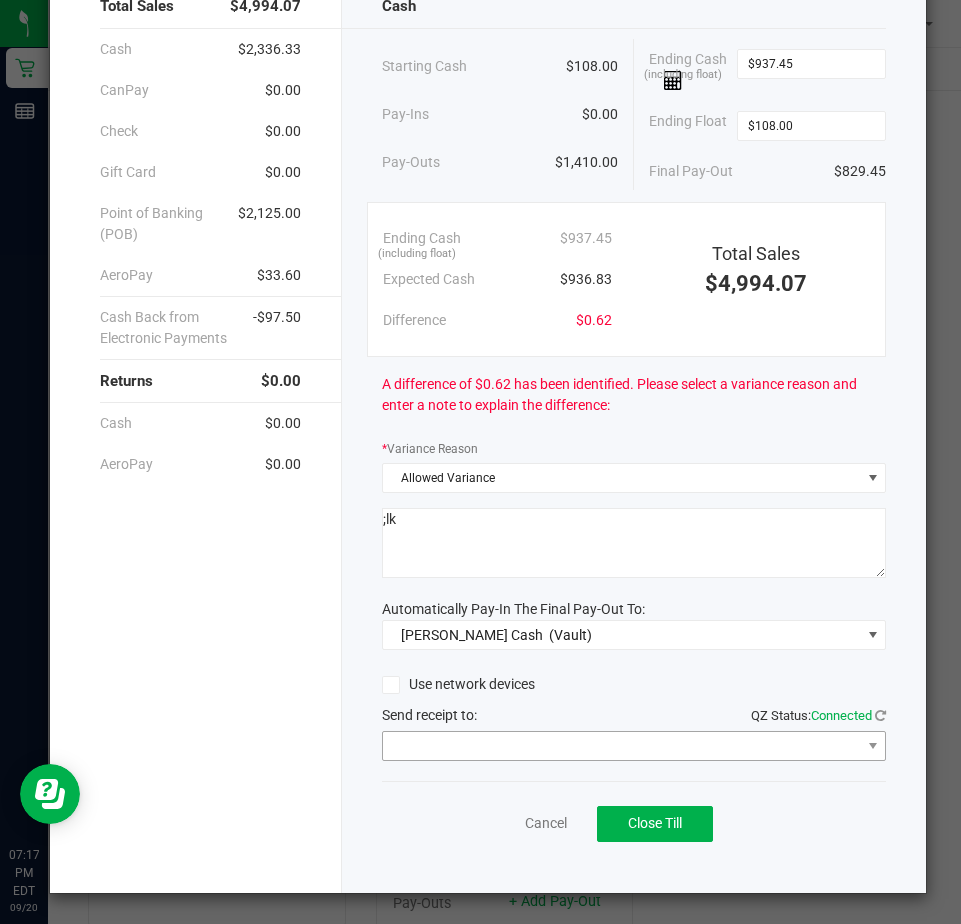
type textarea ";lk"
click at [408, 746] on span at bounding box center [621, 746] width 477 height 28
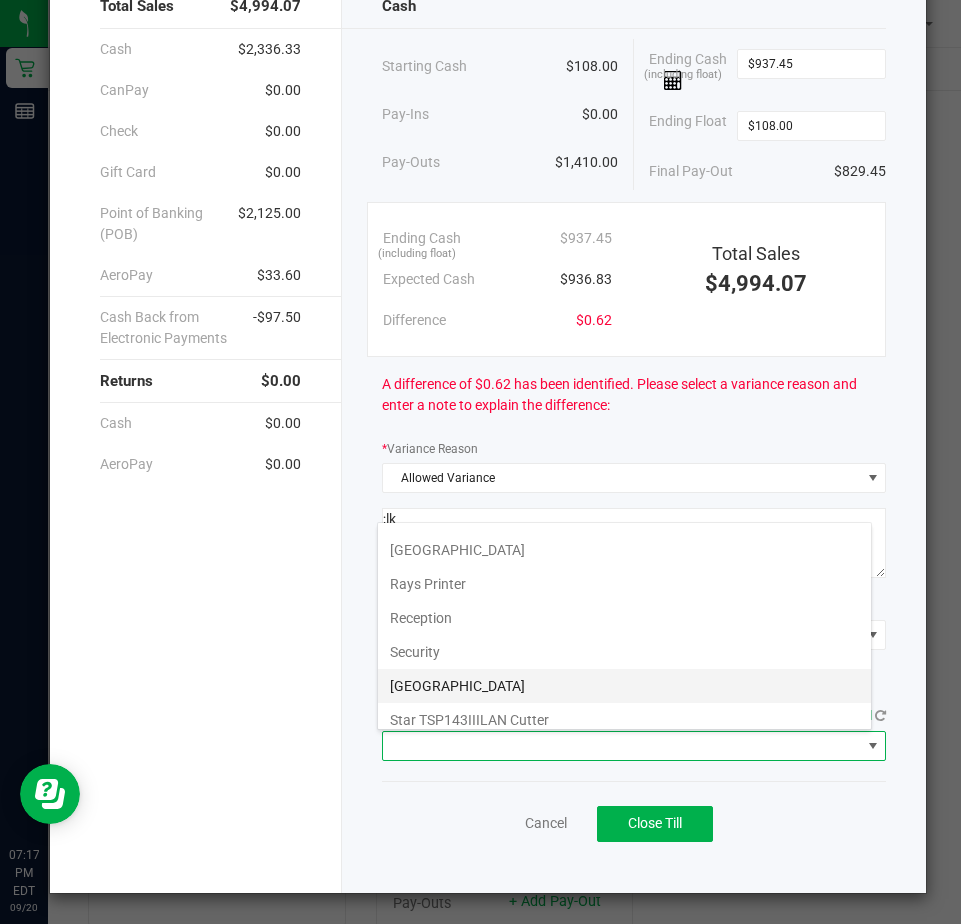
scroll to position [310, 0]
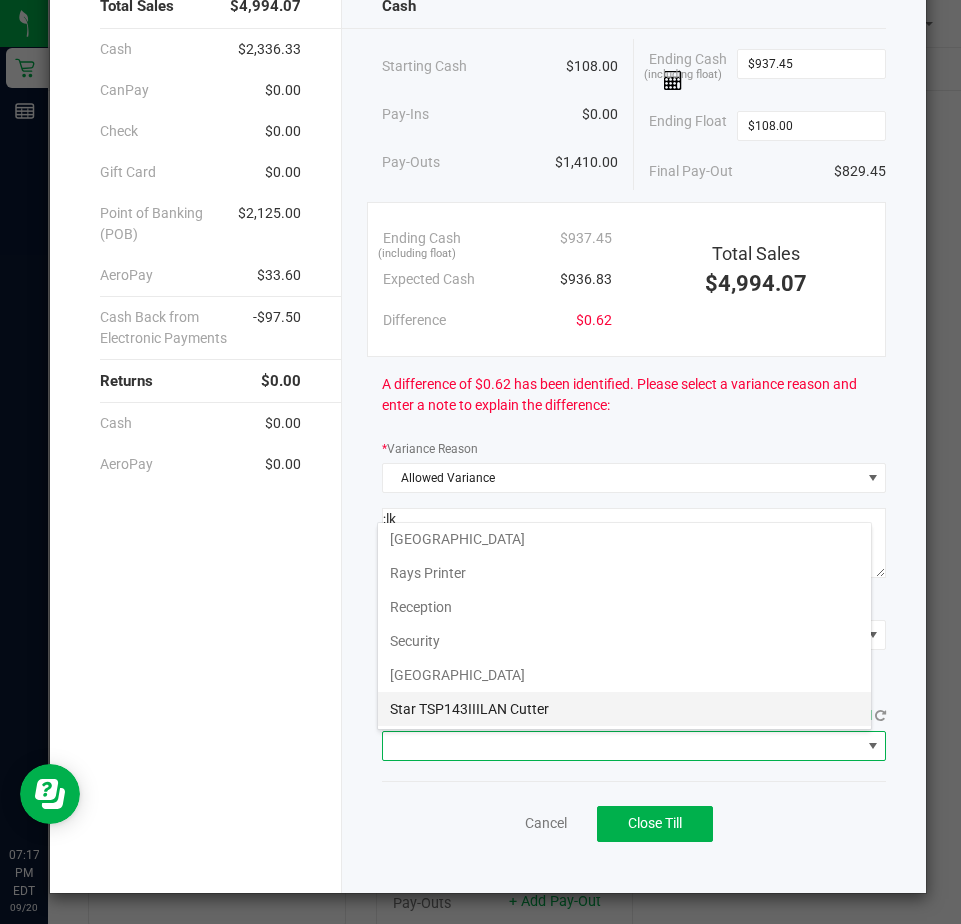
click at [413, 708] on Cutter "Star TSP143IIILAN Cutter" at bounding box center [624, 709] width 493 height 34
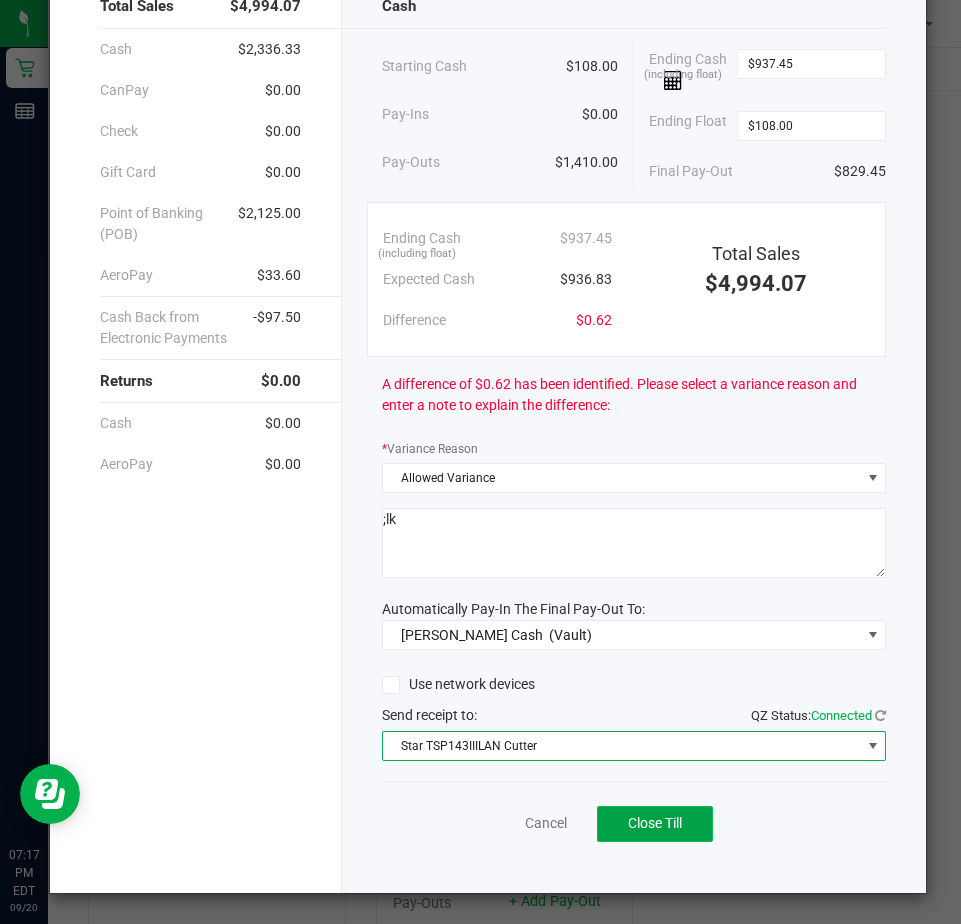
click at [638, 831] on span "Close Till" at bounding box center [655, 823] width 54 height 16
